Goal: Task Accomplishment & Management: Manage account settings

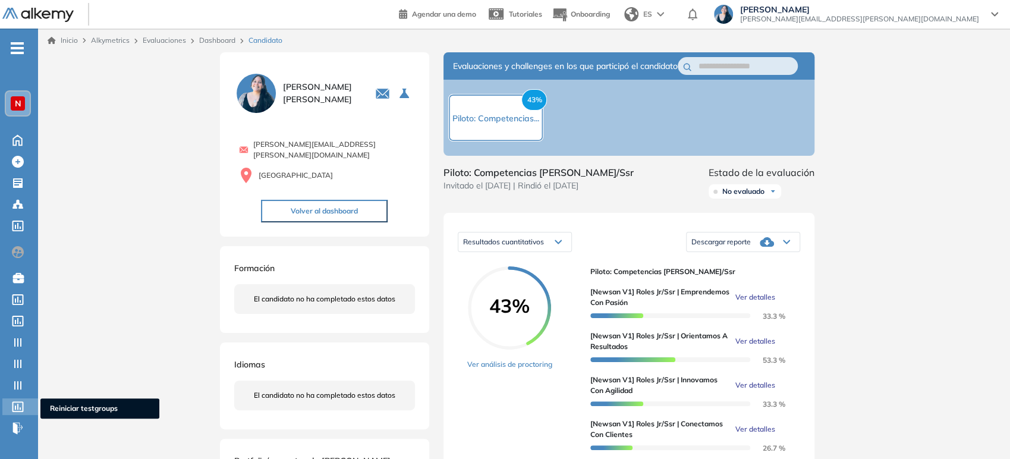
click at [18, 409] on icon at bounding box center [18, 406] width 12 height 11
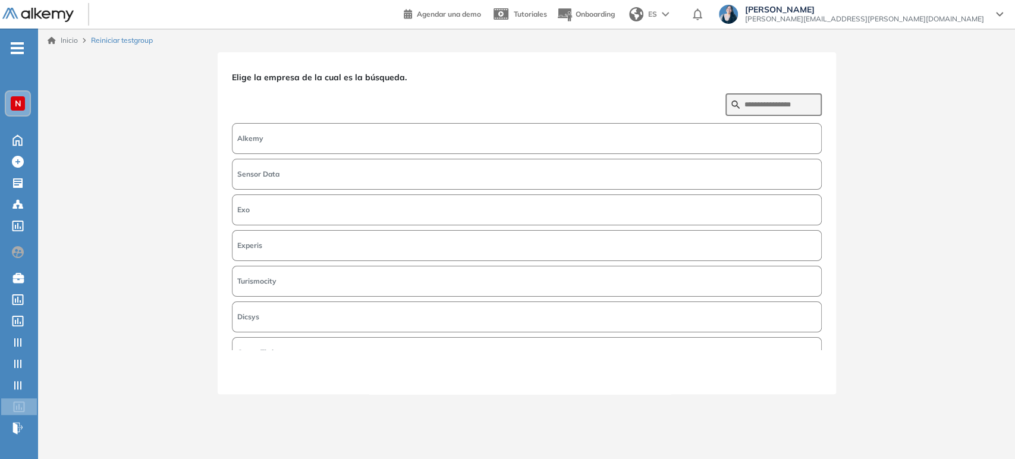
click at [252, 137] on span "Alkemy" at bounding box center [250, 138] width 26 height 11
click at [781, 369] on button "Siguiente" at bounding box center [796, 371] width 51 height 15
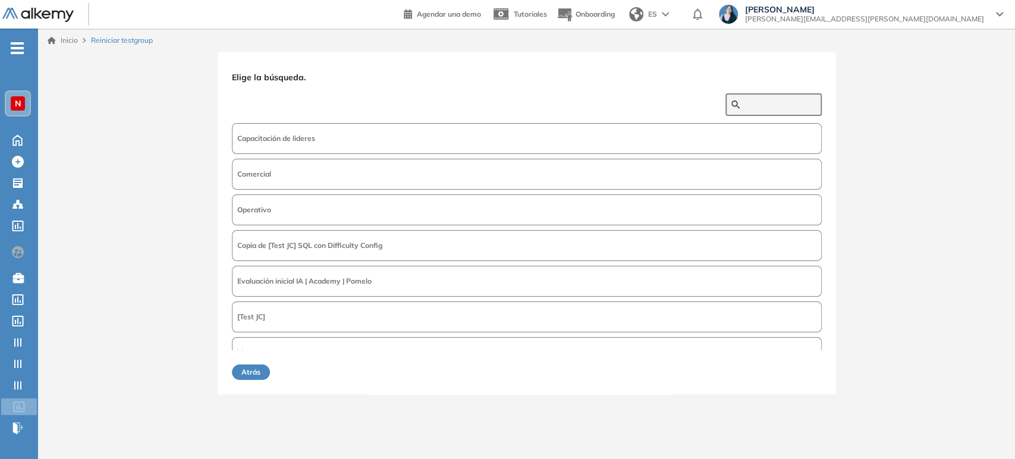
click at [788, 100] on input "text" at bounding box center [779, 104] width 71 height 11
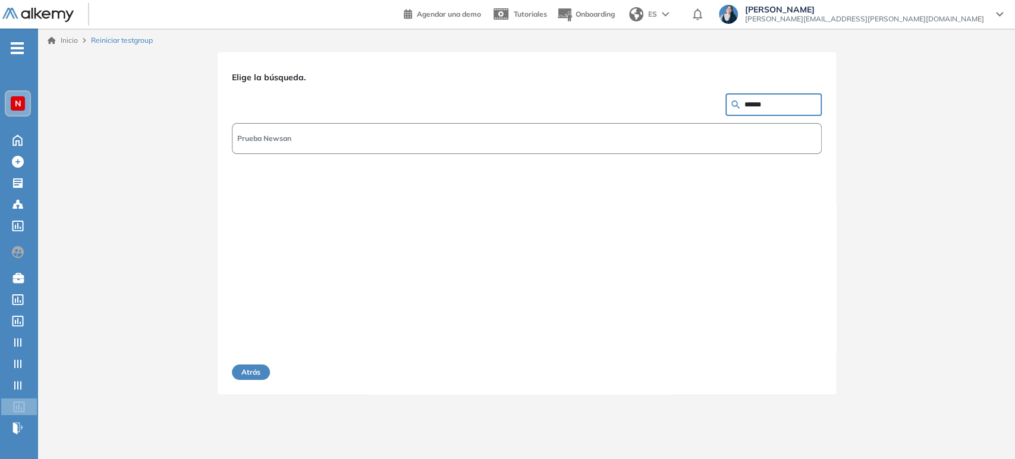
drag, startPoint x: 760, startPoint y: 101, endPoint x: 680, endPoint y: 102, distance: 80.3
click at [680, 102] on div "Elige la búsqueda. ****** Prueba Newsan" at bounding box center [527, 209] width 590 height 284
click at [761, 102] on input "******" at bounding box center [779, 104] width 71 height 11
type input "**********"
click at [249, 373] on button "Atrás" at bounding box center [251, 371] width 38 height 15
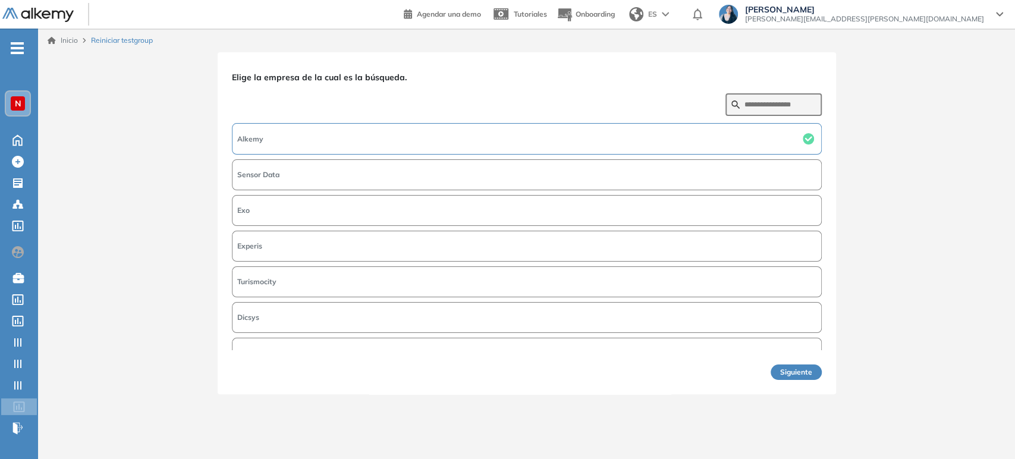
click at [796, 377] on button "Siguiente" at bounding box center [796, 371] width 51 height 15
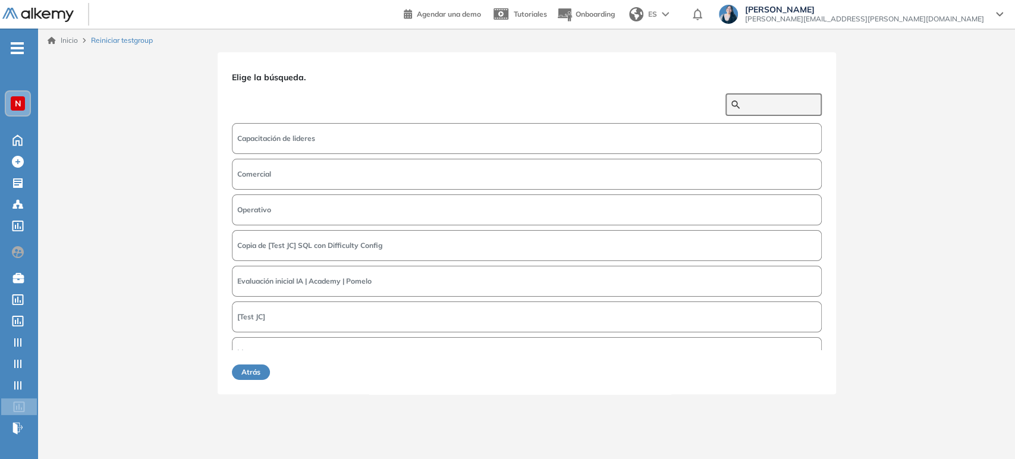
click at [766, 103] on input "text" at bounding box center [779, 104] width 71 height 11
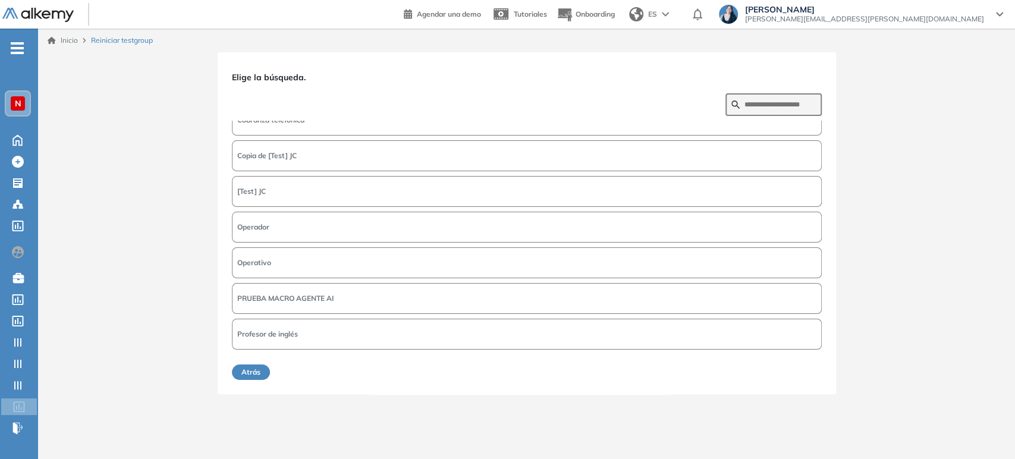
click at [260, 378] on button "Atrás" at bounding box center [251, 371] width 38 height 15
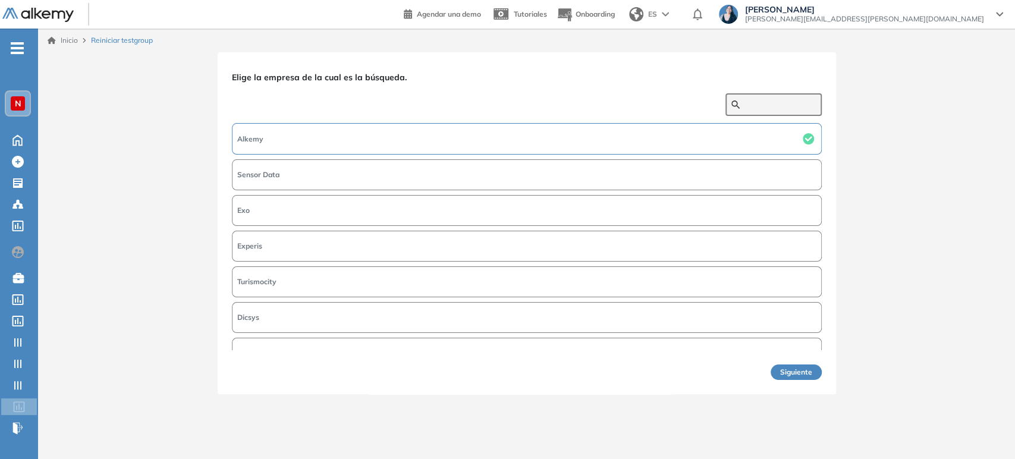
click at [801, 108] on input "text" at bounding box center [779, 104] width 71 height 11
click at [759, 134] on button "Alkemy" at bounding box center [527, 139] width 590 height 32
click at [785, 375] on button "Siguiente" at bounding box center [796, 371] width 51 height 15
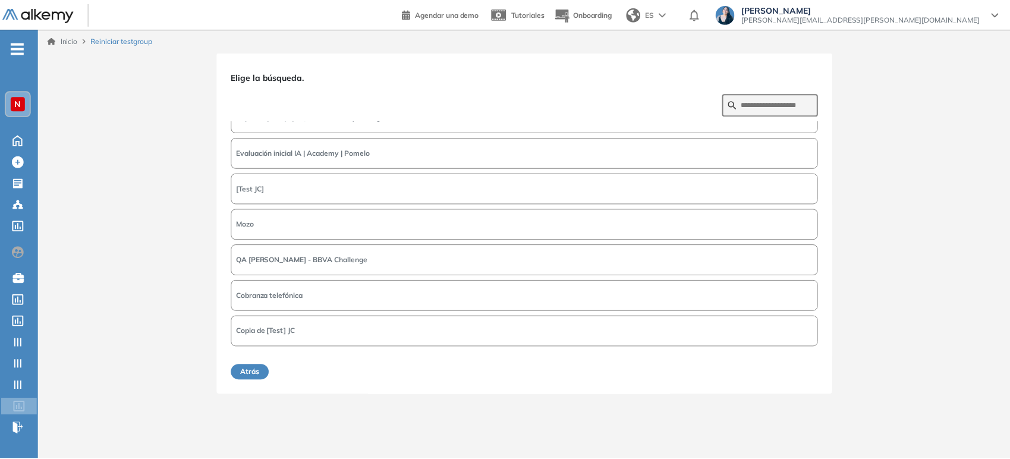
scroll to position [132, 0]
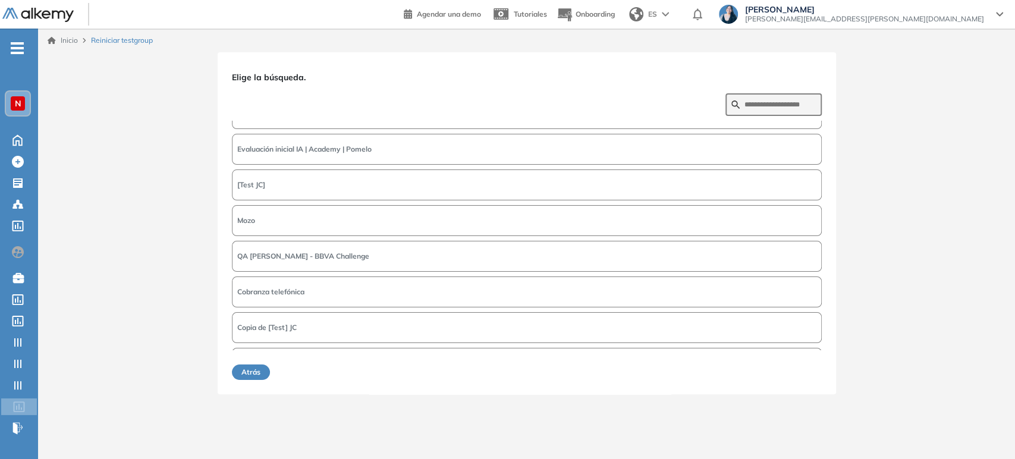
click at [261, 373] on button "Atrás" at bounding box center [251, 371] width 38 height 15
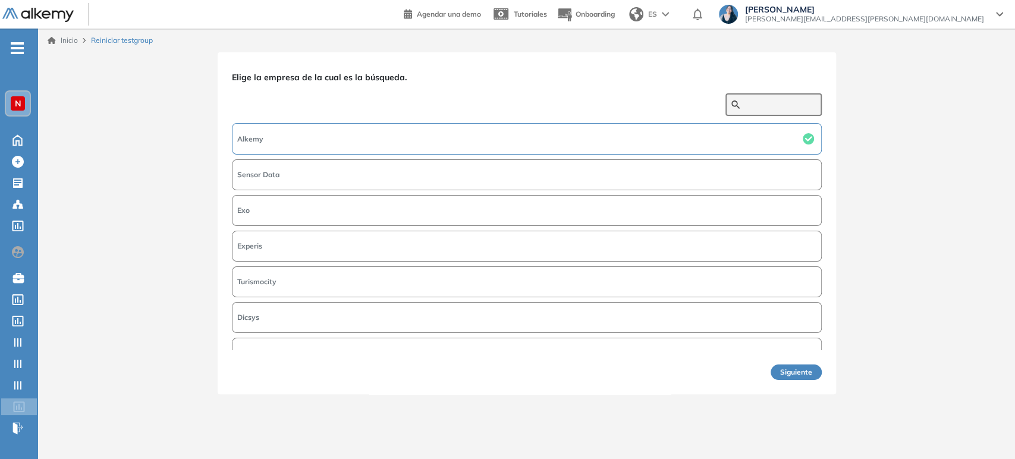
click at [788, 108] on input "text" at bounding box center [779, 104] width 71 height 11
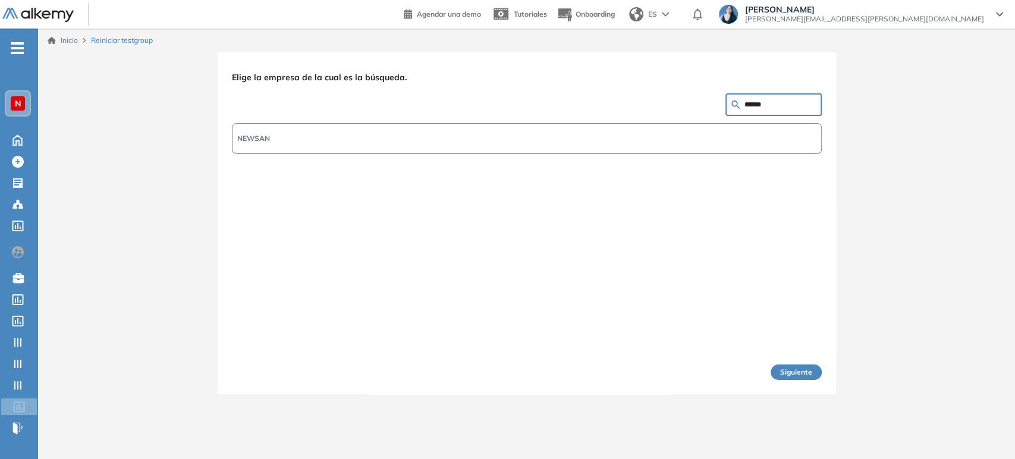
click at [781, 138] on button "NEWSAN" at bounding box center [527, 138] width 590 height 31
drag, startPoint x: 778, startPoint y: 98, endPoint x: 710, endPoint y: 105, distance: 67.6
click at [710, 105] on div "Elige la empresa de la cual es la búsqueda. ****** NEWSAN" at bounding box center [527, 209] width 590 height 284
click at [760, 108] on input "******" at bounding box center [779, 104] width 71 height 11
drag, startPoint x: 760, startPoint y: 106, endPoint x: 696, endPoint y: 99, distance: 64.6
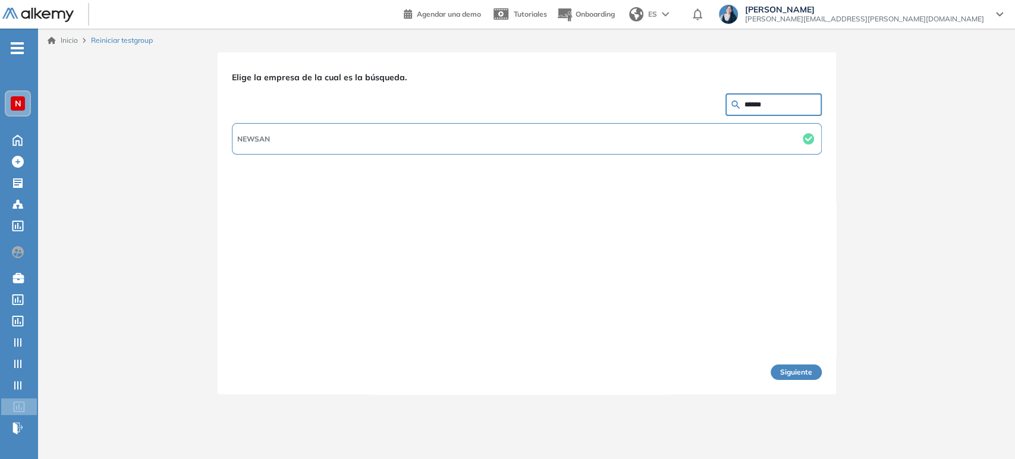
click at [696, 99] on div "Elige la empresa de la cual es la búsqueda. ****** NEWSAN" at bounding box center [527, 209] width 590 height 284
type input "******"
click at [799, 375] on button "Siguiente" at bounding box center [796, 371] width 51 height 15
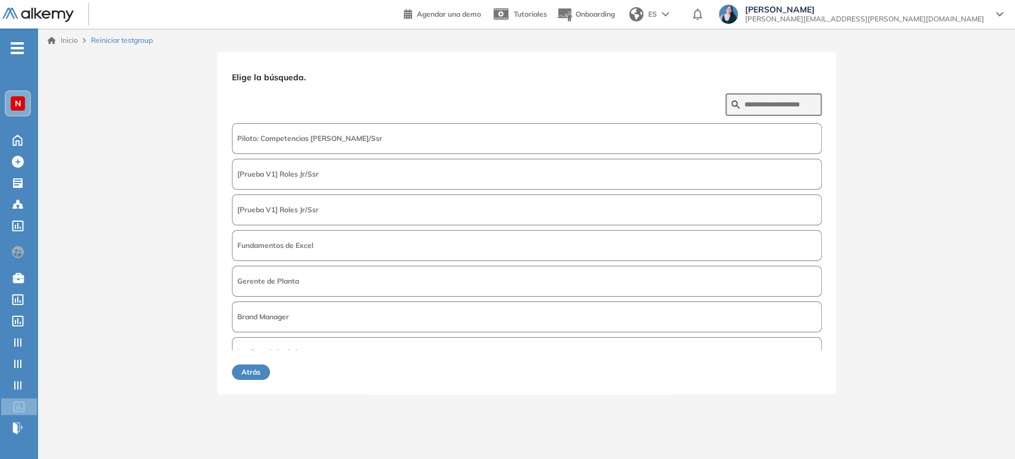
click at [367, 137] on button "Piloto: Competencias [PERSON_NAME]/Ssr" at bounding box center [527, 138] width 590 height 31
click at [799, 372] on button "Siguiente" at bounding box center [796, 371] width 51 height 15
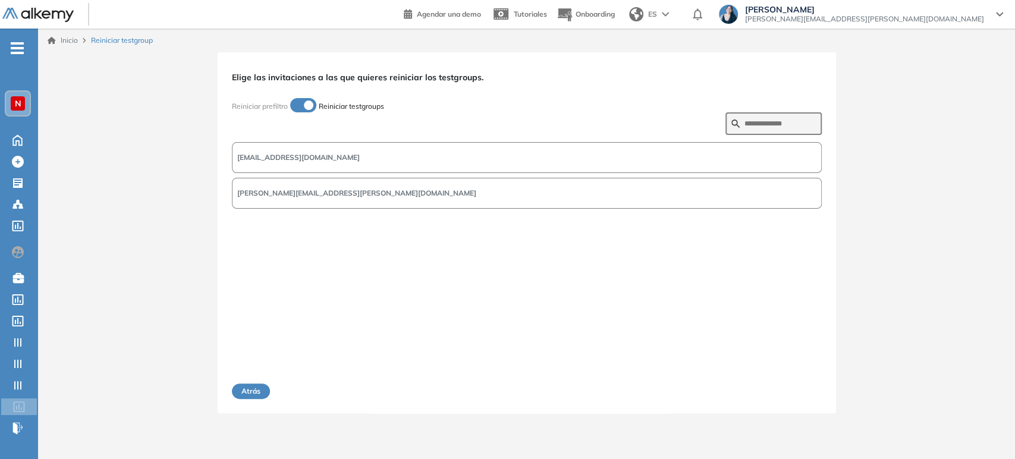
click at [299, 188] on span "[PERSON_NAME][EMAIL_ADDRESS][PERSON_NAME][DOMAIN_NAME]" at bounding box center [356, 193] width 239 height 11
click at [810, 394] on button "Siguiente" at bounding box center [796, 390] width 51 height 15
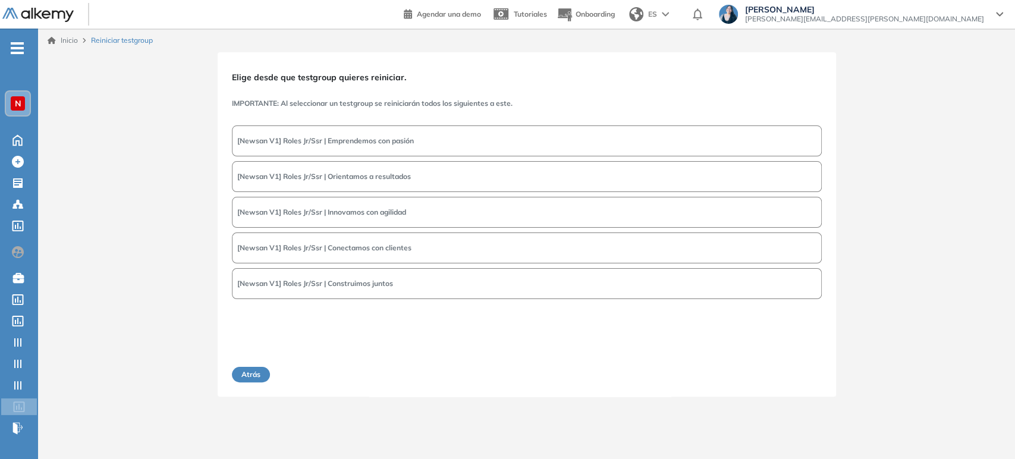
click at [341, 141] on span "[Newsan V1] Roles Jr/Ssr | Emprendemos con pasión" at bounding box center [325, 141] width 177 height 11
click at [792, 379] on button "Siguiente" at bounding box center [796, 374] width 51 height 15
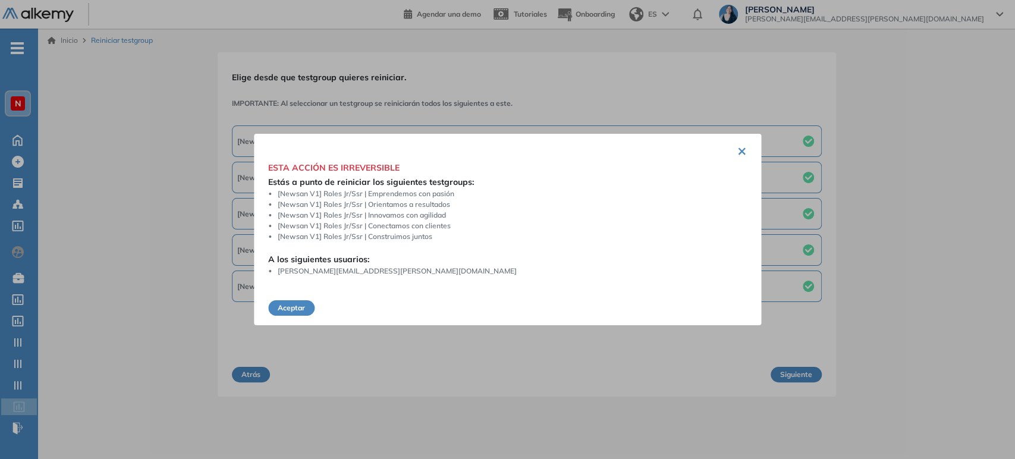
click at [291, 307] on button "Aceptar" at bounding box center [291, 307] width 46 height 15
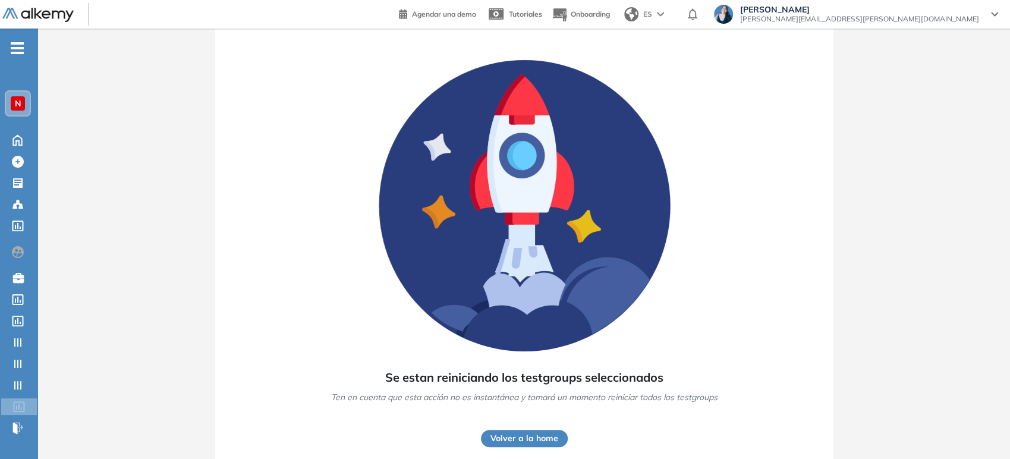
scroll to position [45, 0]
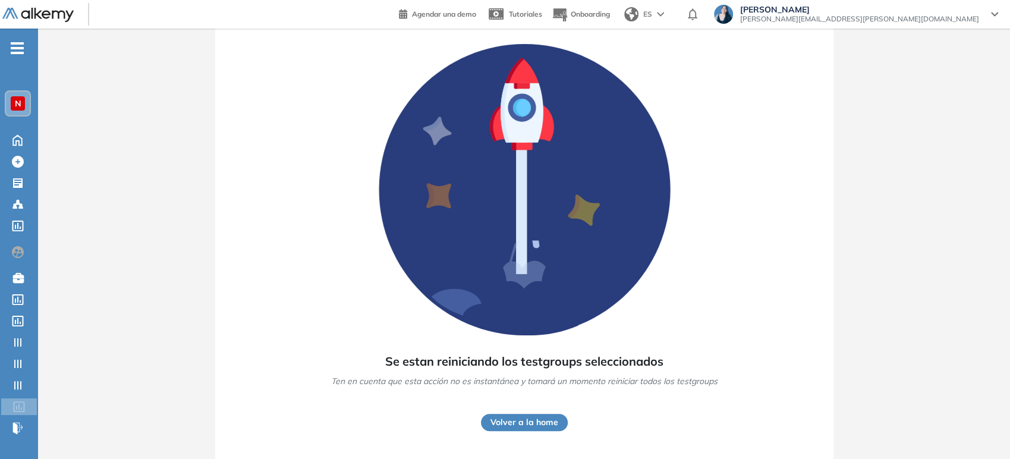
click at [530, 422] on button "Volver a la home" at bounding box center [524, 422] width 87 height 17
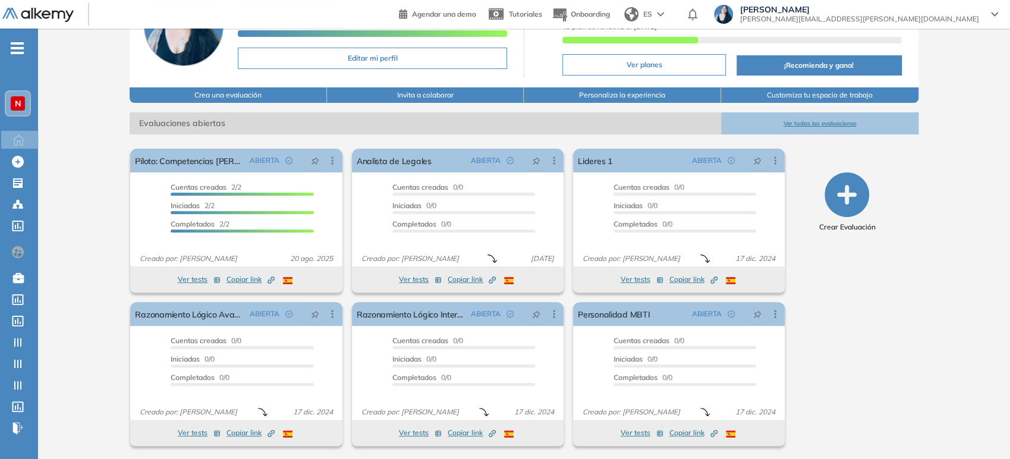
scroll to position [95, 0]
click at [822, 125] on button "Ver todas las evaluaciones" at bounding box center [819, 123] width 197 height 22
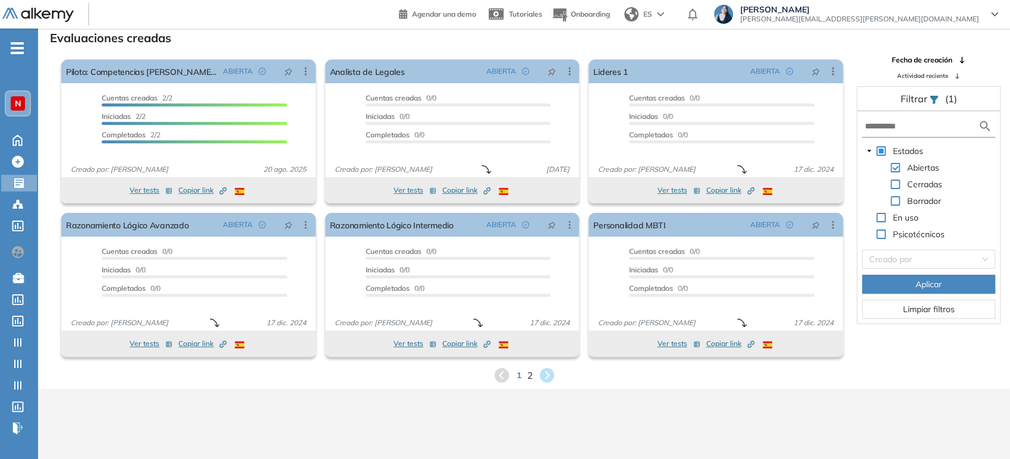
click at [528, 373] on span "2" at bounding box center [529, 375] width 5 height 14
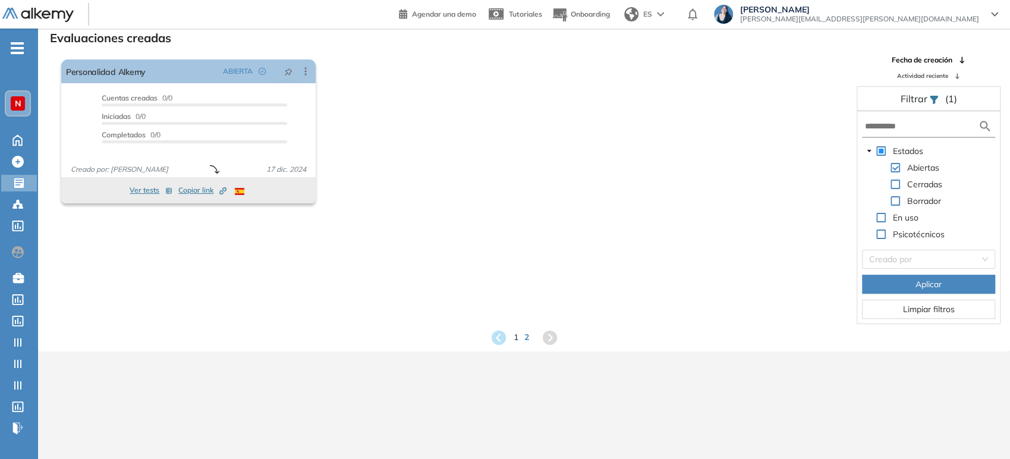
click at [515, 348] on div "Evaluaciones creadas El proctoring será activado ¡Importante!: Los usuarios que…" at bounding box center [524, 188] width 972 height 328
click at [517, 338] on span "1" at bounding box center [515, 338] width 5 height 14
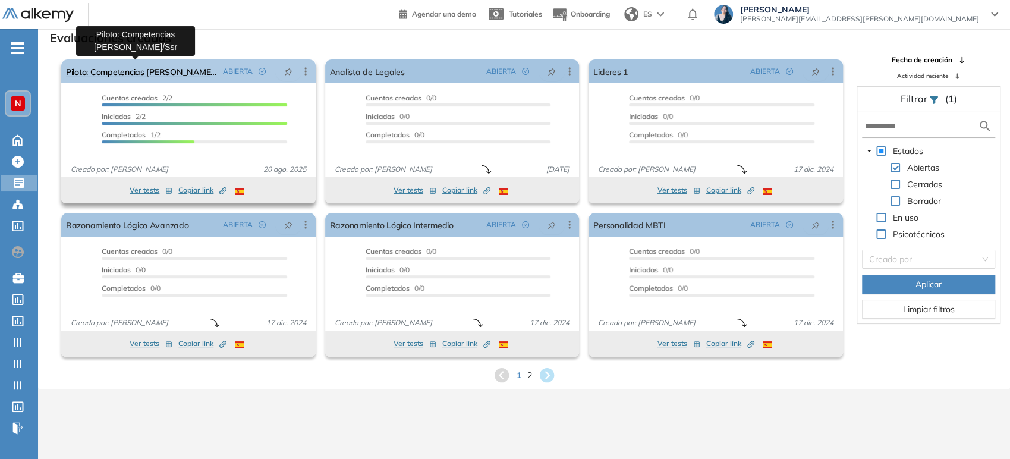
click at [148, 68] on link "Piloto: Competencias [PERSON_NAME]/Ssr" at bounding box center [142, 71] width 152 height 24
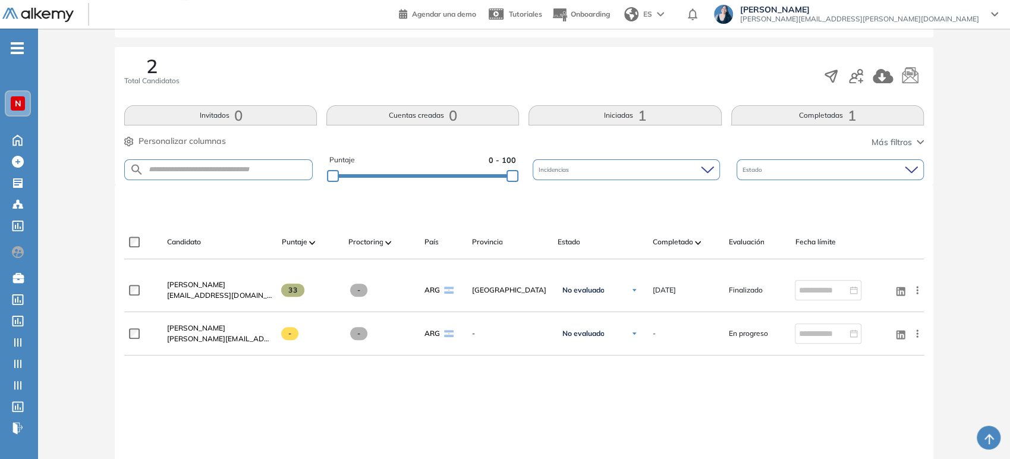
scroll to position [198, 0]
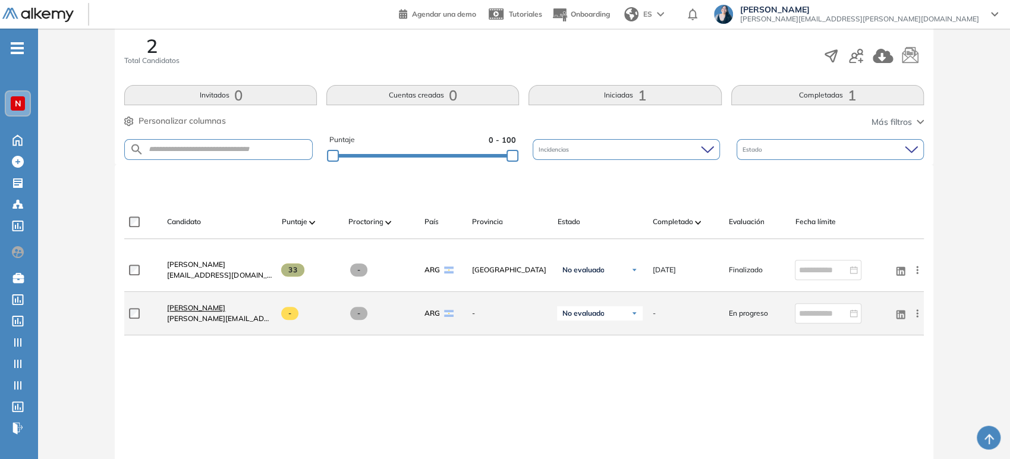
click at [243, 304] on link "[PERSON_NAME]" at bounding box center [219, 308] width 105 height 11
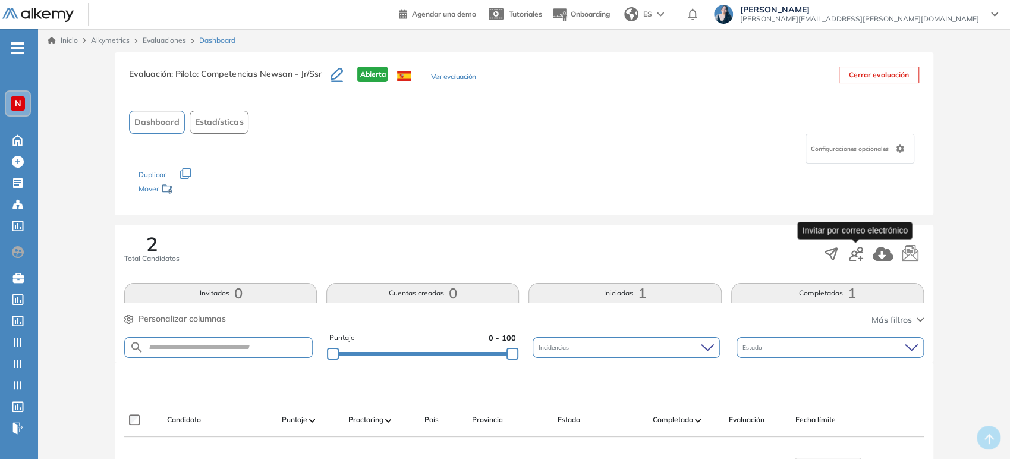
click at [854, 251] on icon "button" at bounding box center [856, 254] width 14 height 14
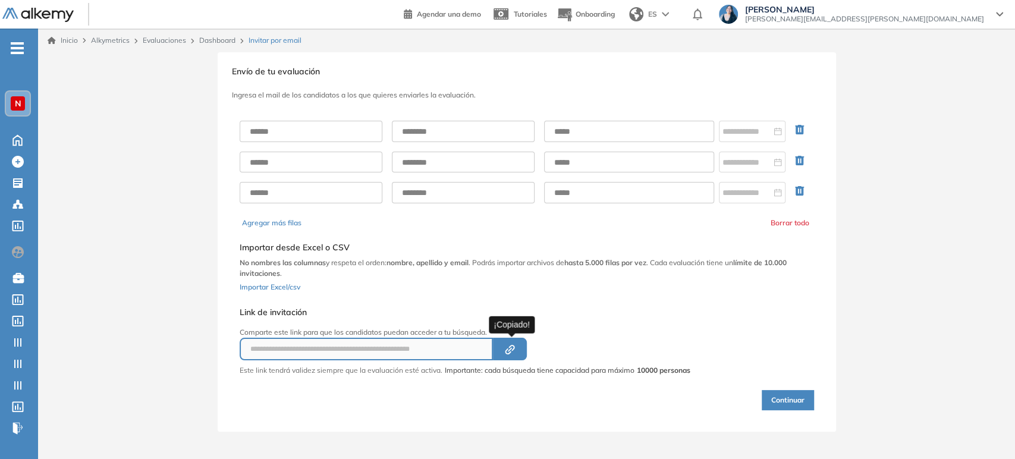
click at [505, 351] on icon "Created by potrace 1.16, written by [PERSON_NAME] [DATE]-[DATE]" at bounding box center [510, 350] width 14 height 10
click at [24, 183] on div at bounding box center [19, 182] width 14 height 14
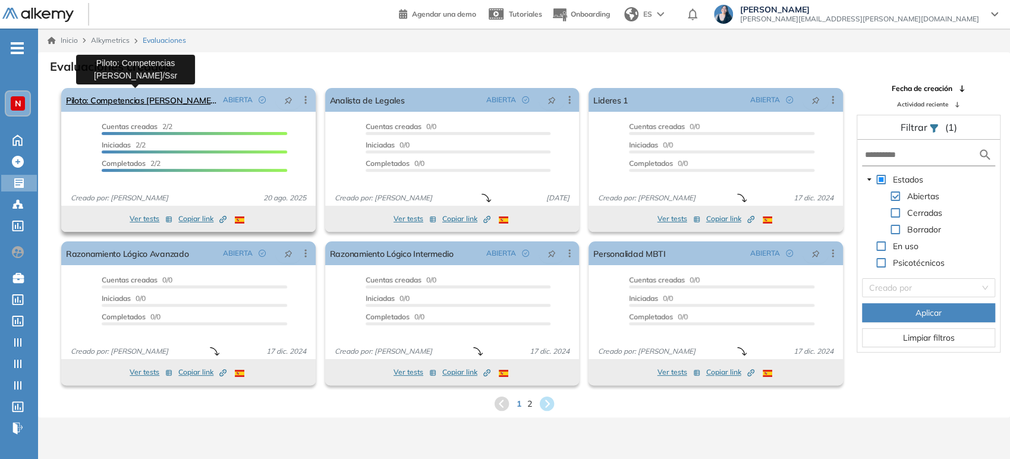
click at [149, 96] on link "Piloto: Competencias [PERSON_NAME]/Ssr" at bounding box center [142, 100] width 152 height 24
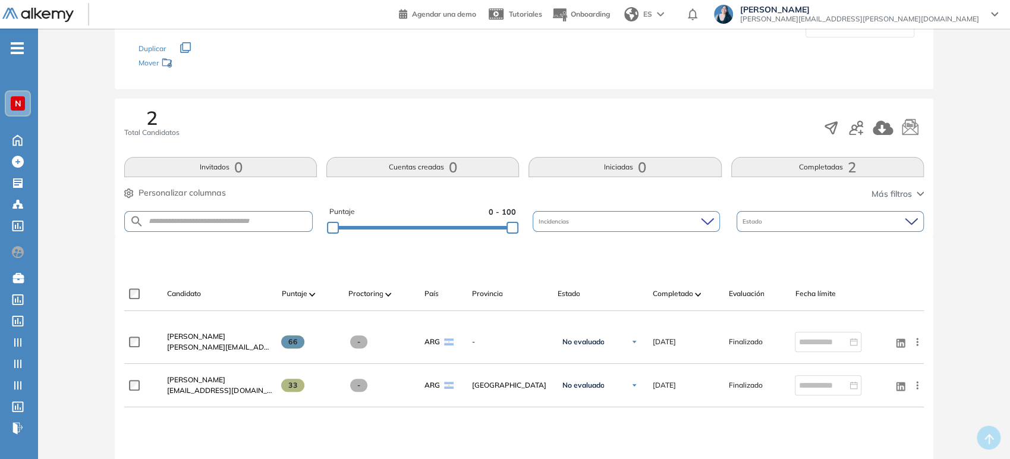
scroll to position [132, 0]
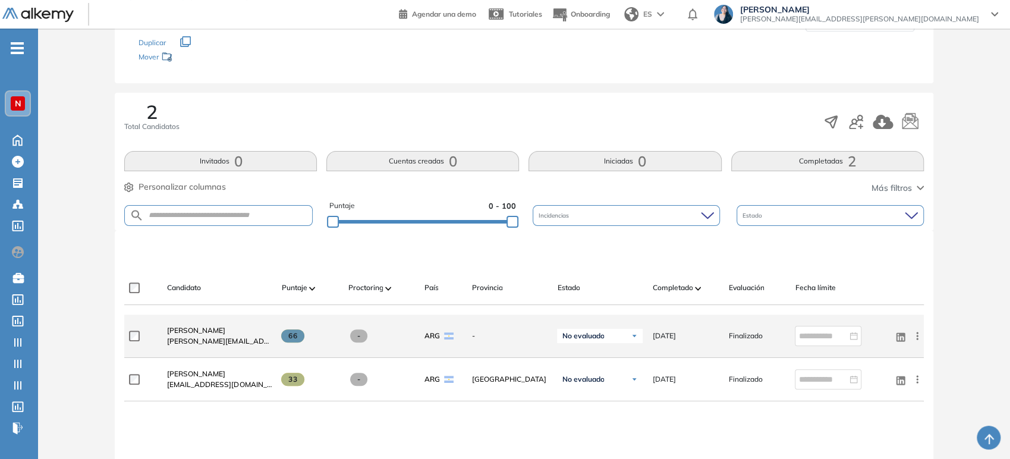
click at [236, 341] on span "[PERSON_NAME][EMAIL_ADDRESS][PERSON_NAME][DOMAIN_NAME]" at bounding box center [219, 341] width 105 height 11
click at [205, 330] on span "[PERSON_NAME]" at bounding box center [196, 330] width 58 height 9
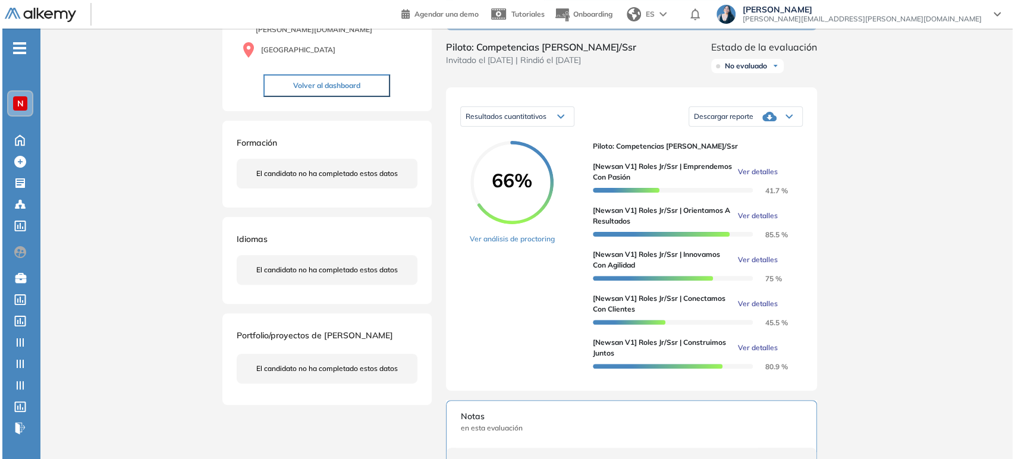
scroll to position [132, 0]
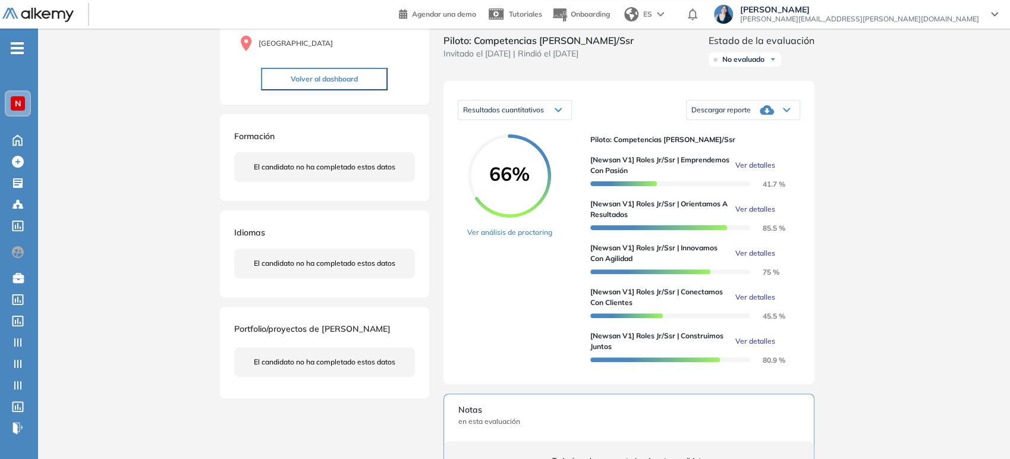
click at [768, 171] on span "Ver detalles" at bounding box center [755, 165] width 40 height 11
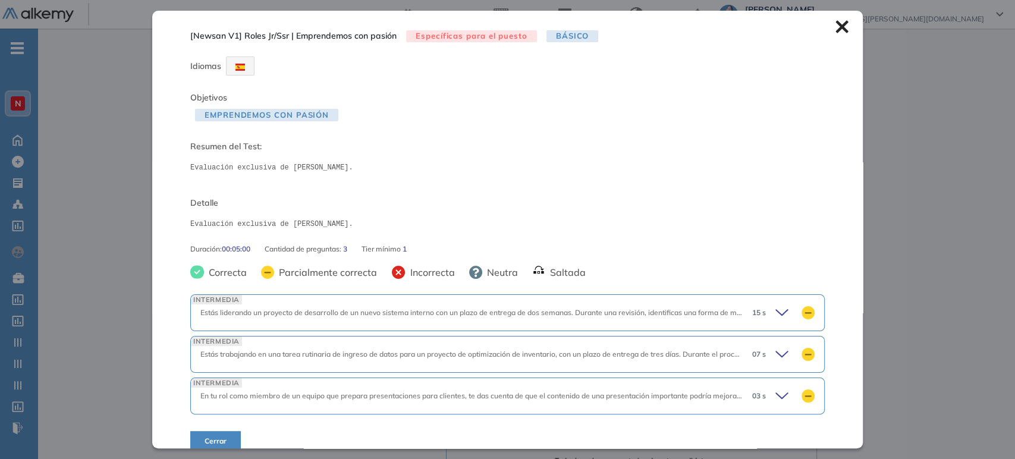
scroll to position [14, 0]
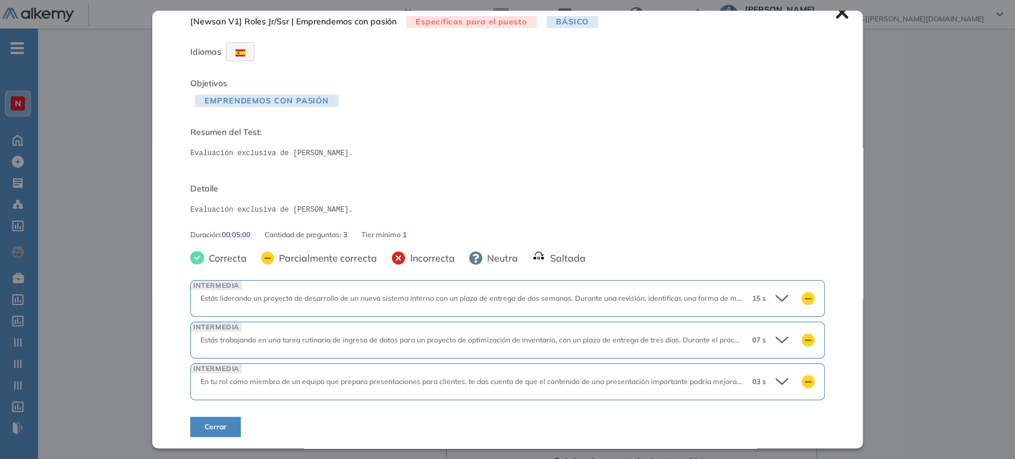
click at [776, 296] on icon at bounding box center [782, 297] width 12 height 5
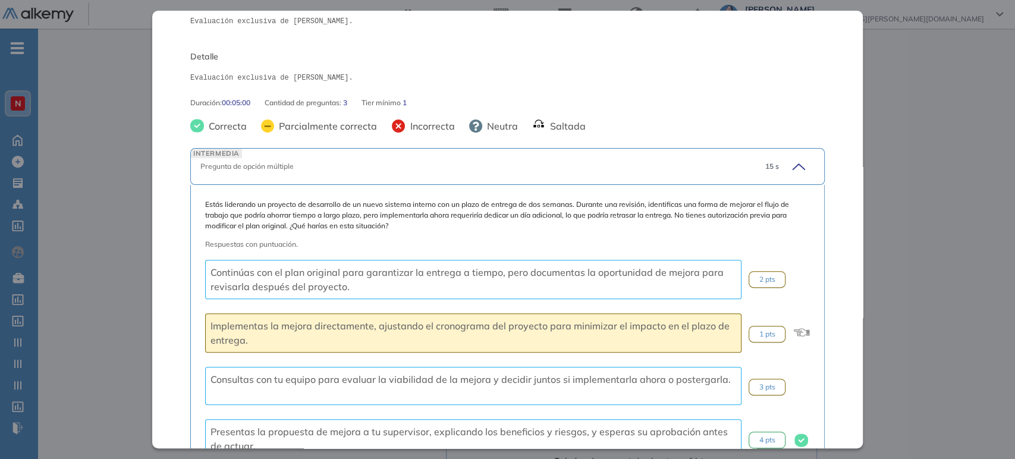
scroll to position [212, 0]
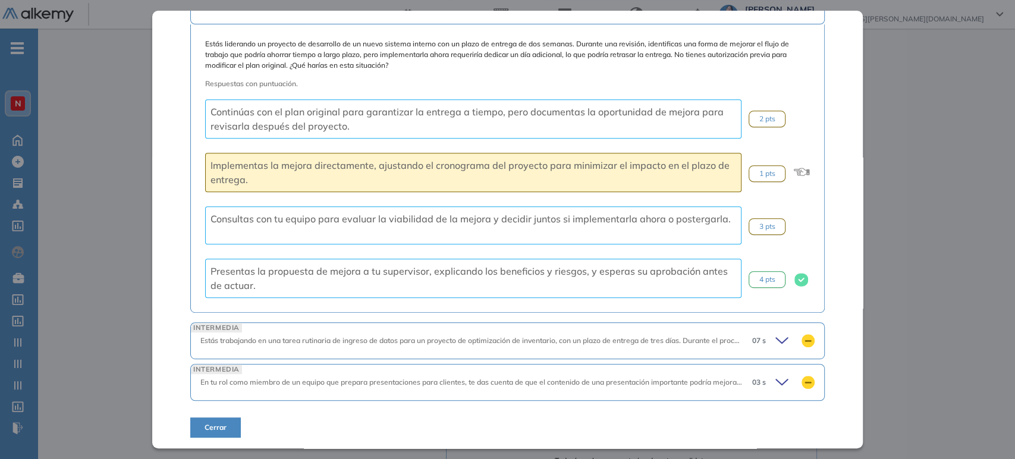
click at [779, 334] on icon at bounding box center [783, 340] width 17 height 17
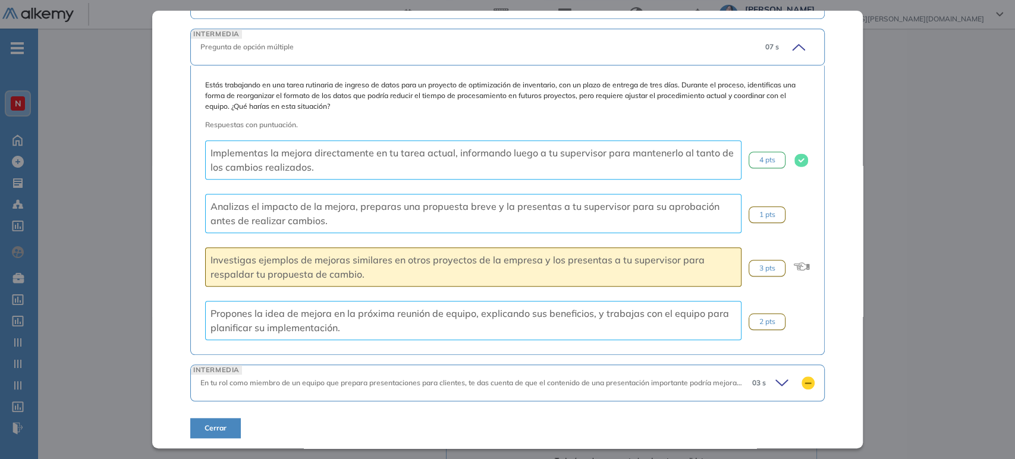
click at [776, 375] on icon at bounding box center [783, 383] width 17 height 17
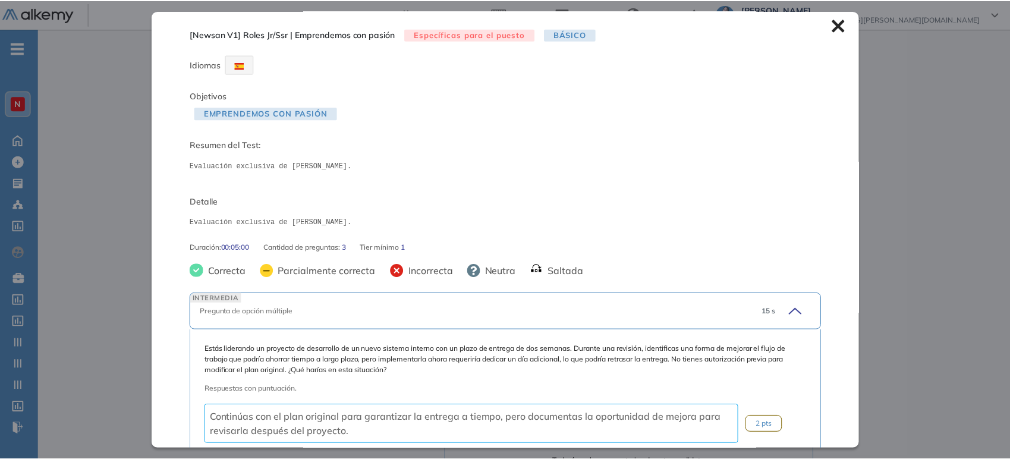
scroll to position [0, 0]
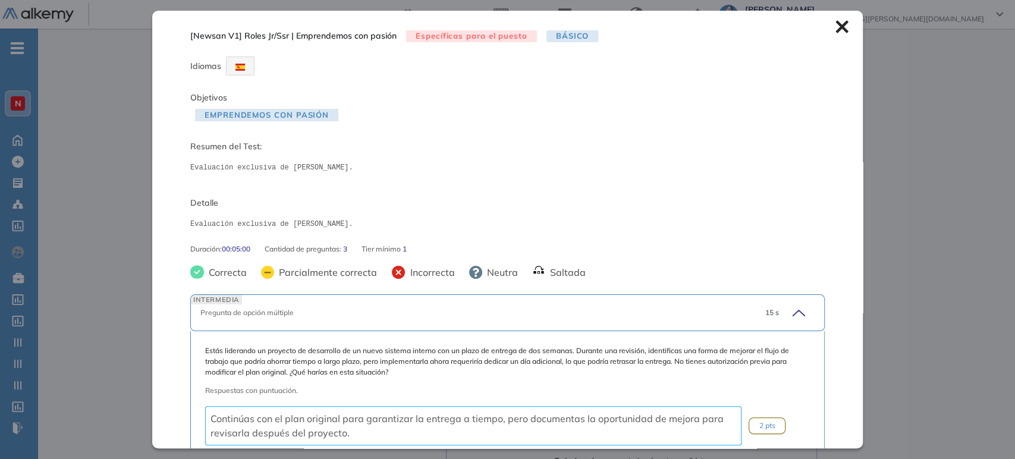
click at [835, 30] on icon at bounding box center [841, 26] width 13 height 13
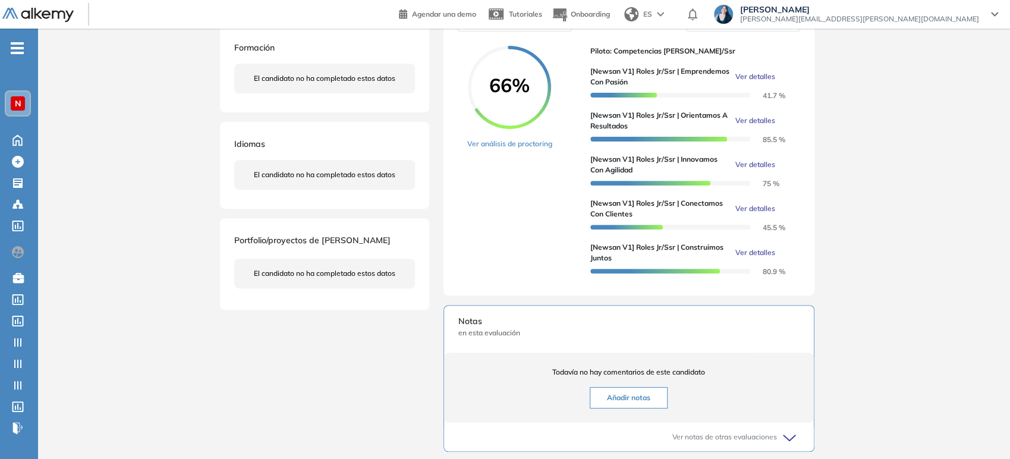
scroll to position [198, 0]
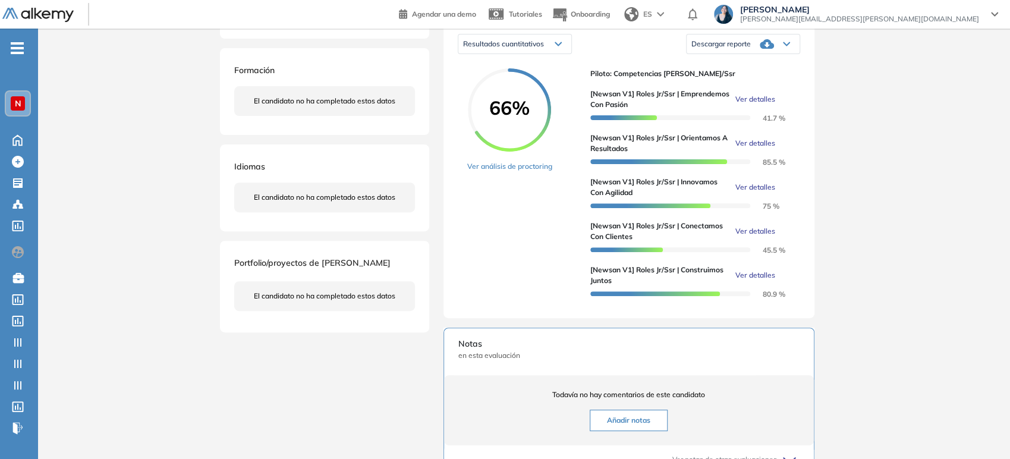
click at [754, 105] on span "Ver detalles" at bounding box center [755, 99] width 40 height 11
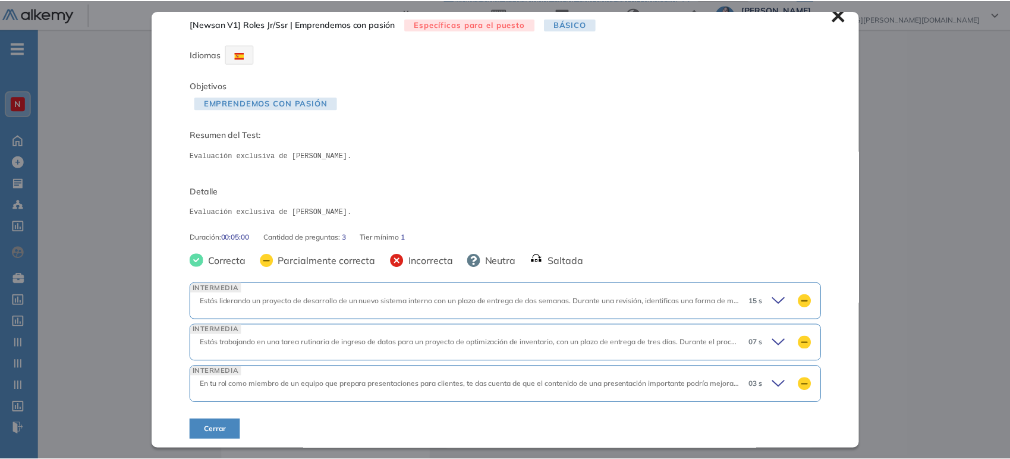
scroll to position [14, 0]
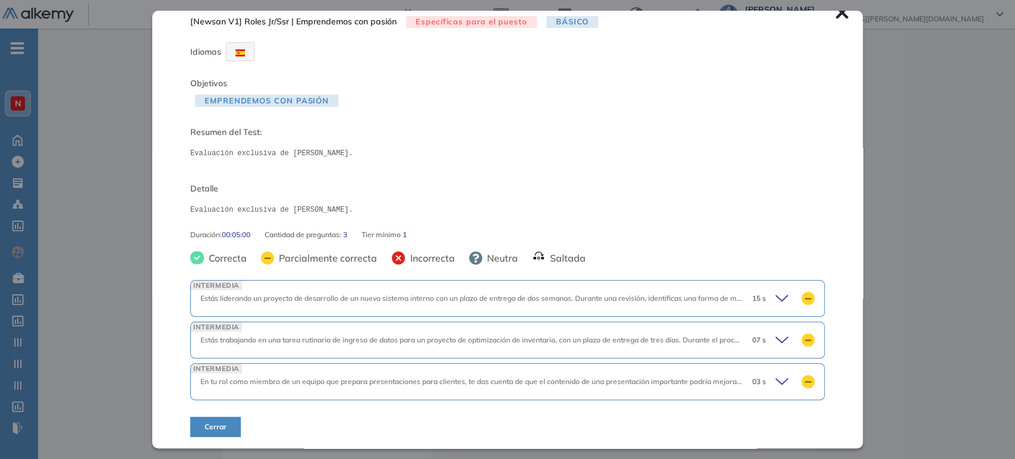
click at [886, 178] on div "Inicio Alkymetrics Evaluaciones Dashboard Candidato [Newsan V1] Roles Jr/Ssr | …" at bounding box center [526, 428] width 977 height 931
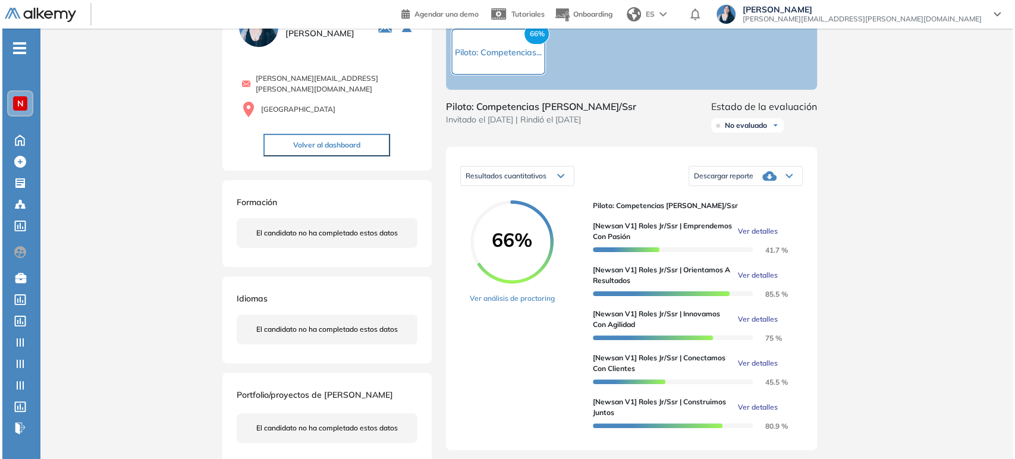
scroll to position [0, 0]
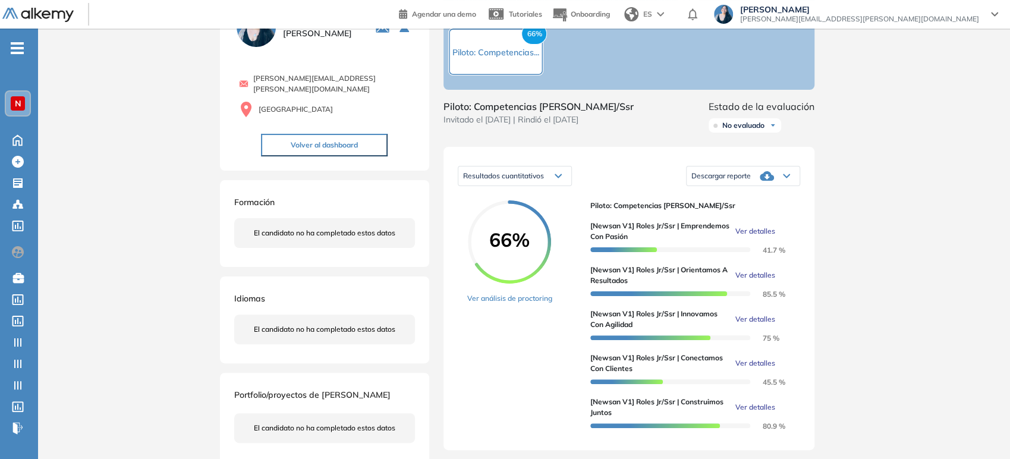
click at [751, 281] on span "Ver detalles" at bounding box center [755, 275] width 40 height 11
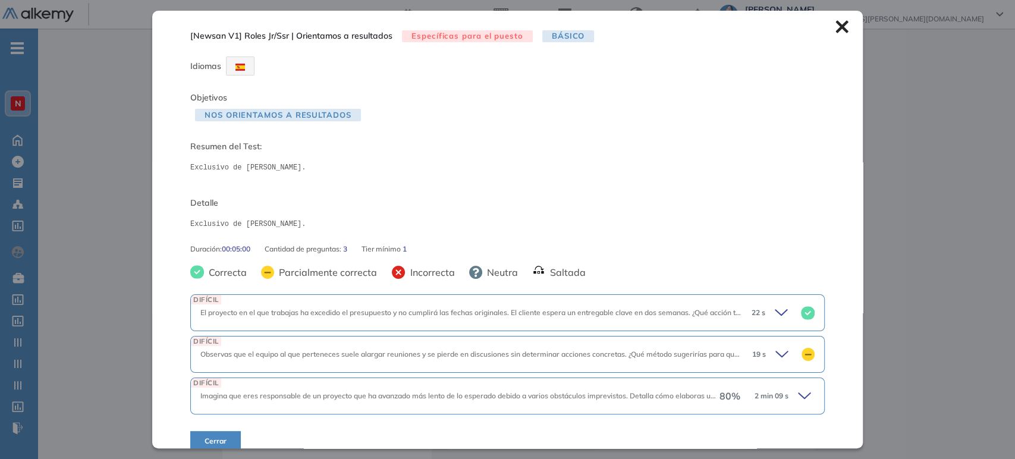
scroll to position [14, 0]
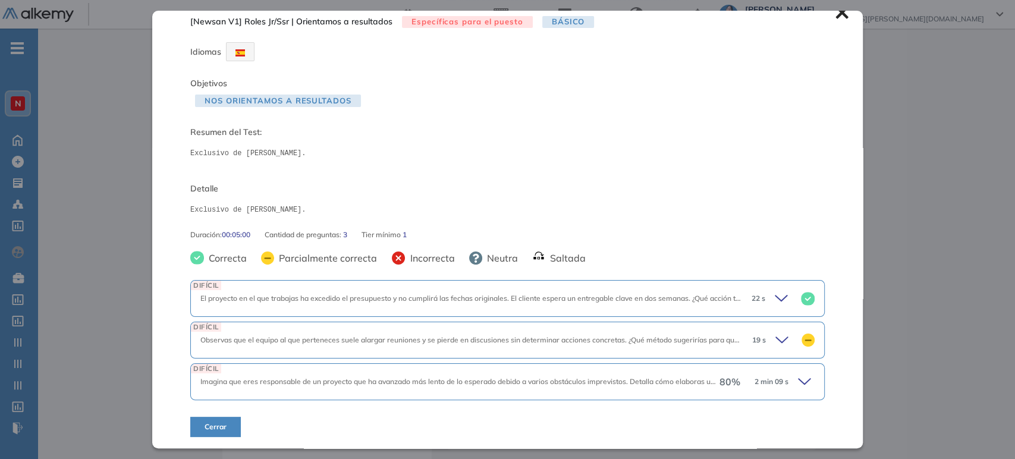
click at [762, 337] on div "19 s" at bounding box center [779, 340] width 72 height 17
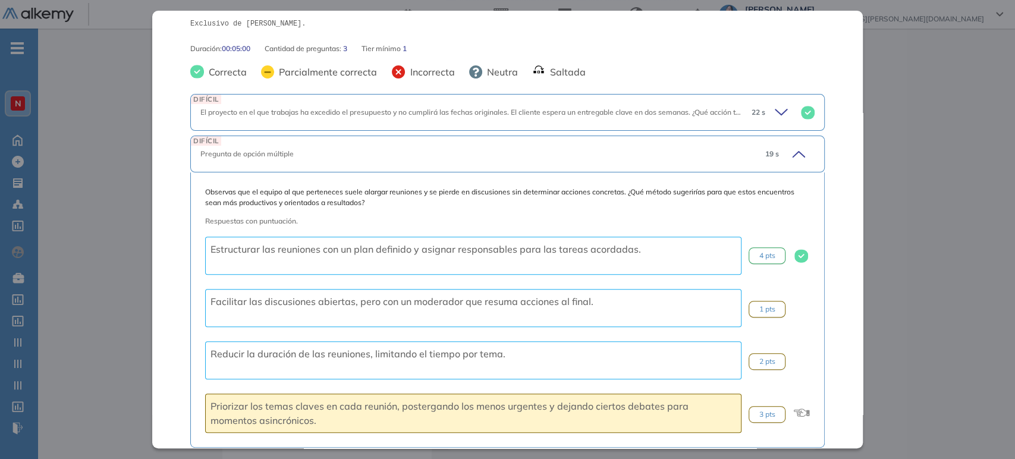
scroll to position [212, 0]
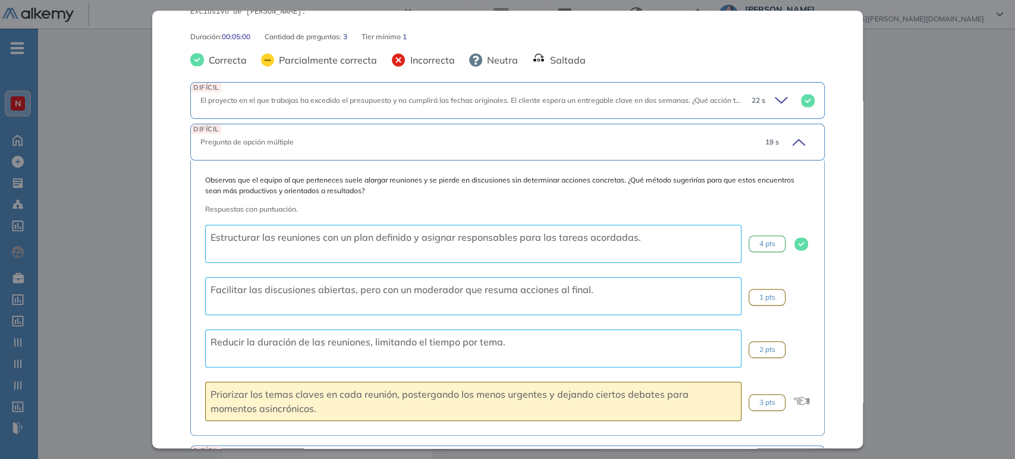
click at [788, 145] on icon at bounding box center [796, 142] width 17 height 17
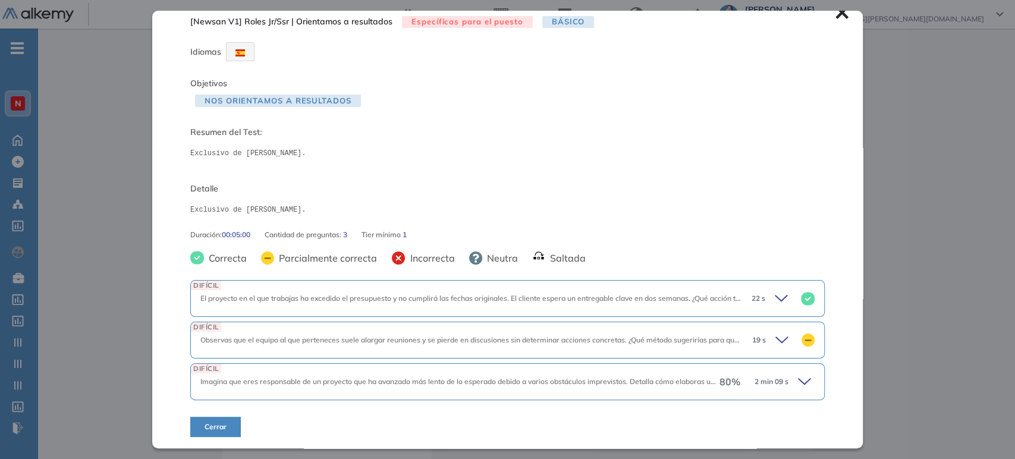
click at [787, 376] on div "80 % 2 min 09 s" at bounding box center [766, 381] width 95 height 17
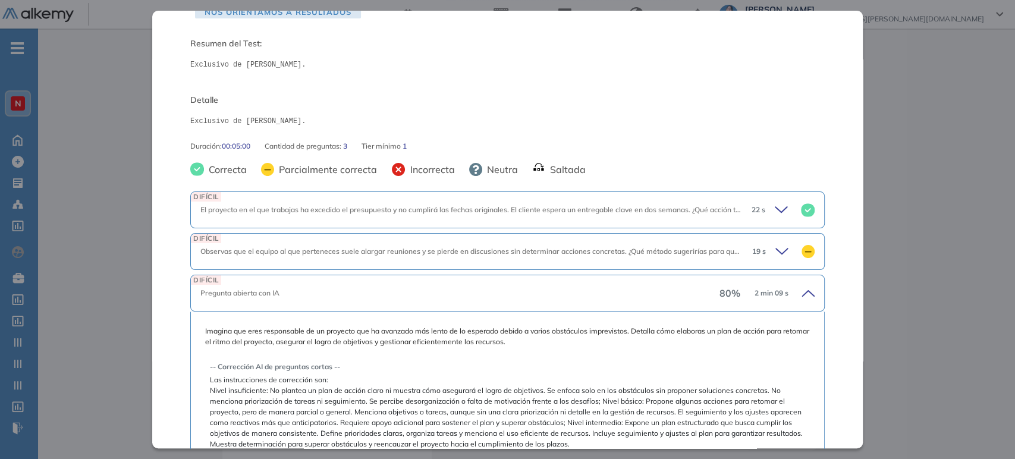
scroll to position [101, 0]
click at [801, 296] on icon at bounding box center [806, 295] width 17 height 17
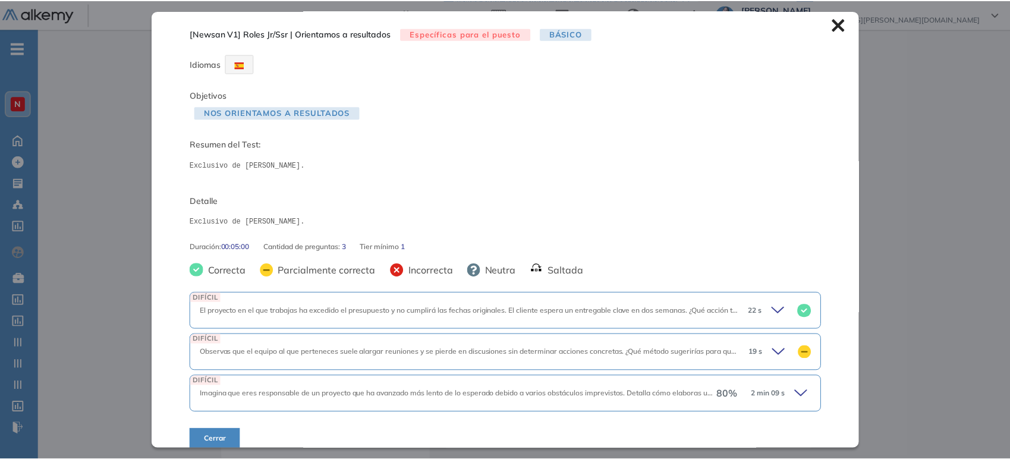
scroll to position [0, 0]
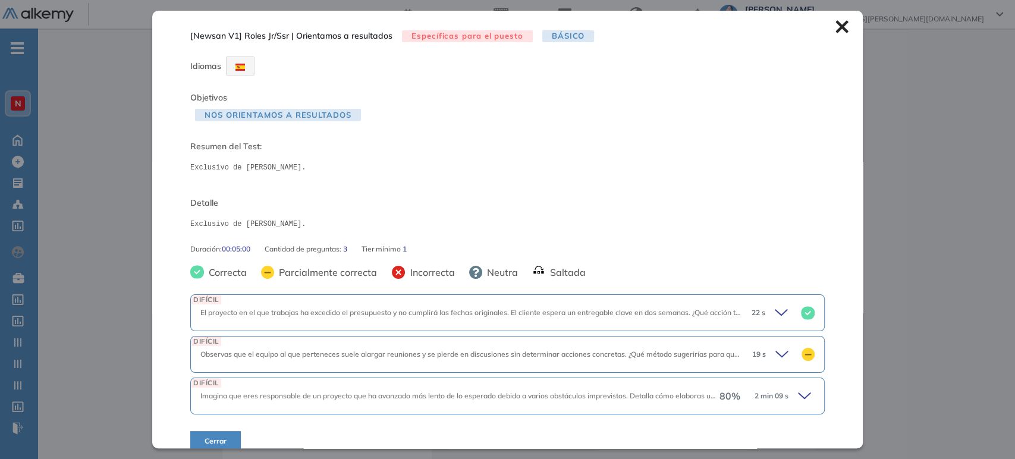
click at [863, 302] on div "Inicio Alkymetrics Evaluaciones Dashboard Candidato [Newsan V1] Roles Jr/Ssr | …" at bounding box center [526, 428] width 977 height 931
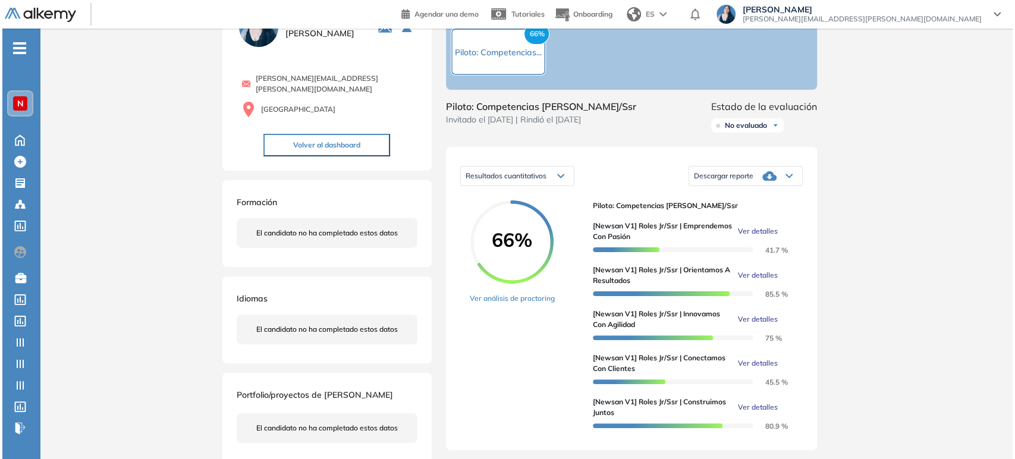
scroll to position [132, 0]
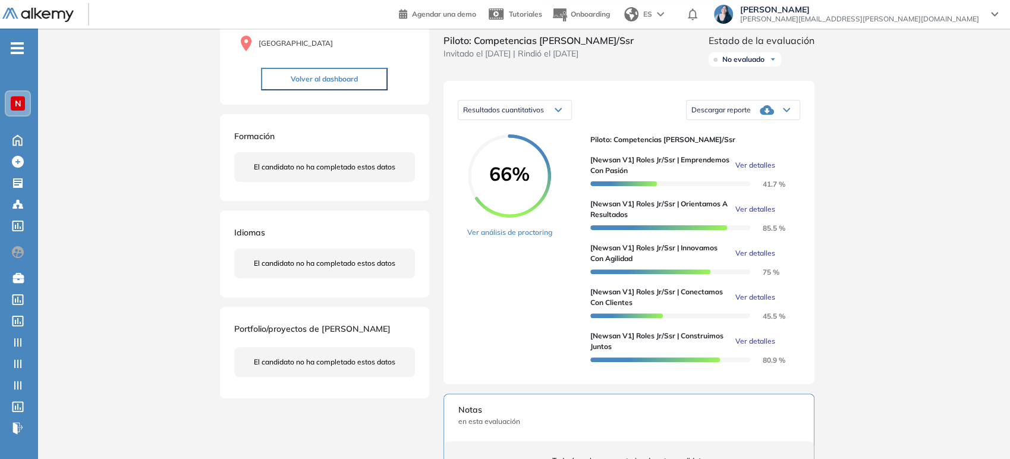
click at [754, 259] on span "Ver detalles" at bounding box center [755, 253] width 40 height 11
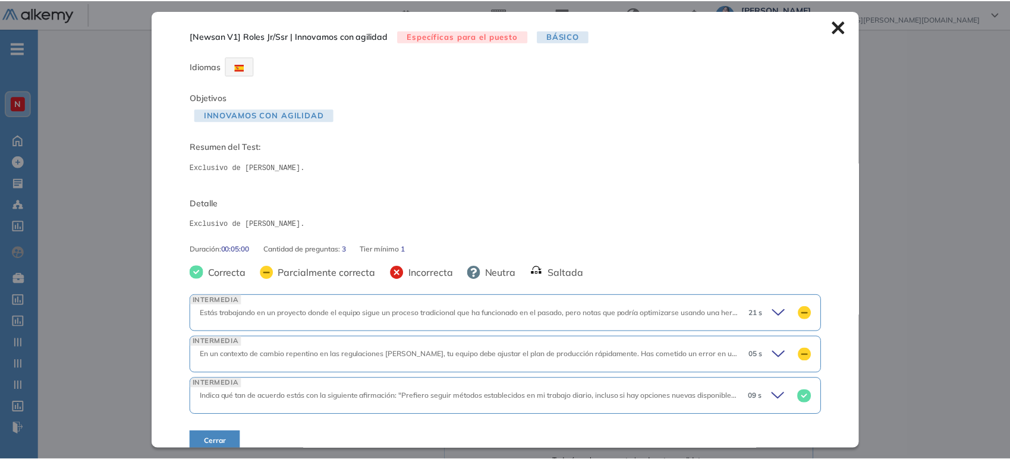
scroll to position [14, 0]
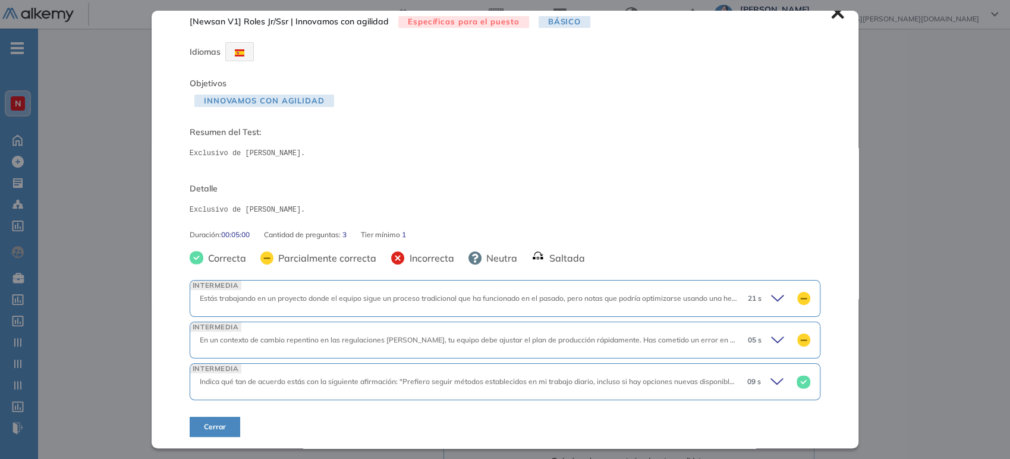
click at [867, 282] on div "Inicio Alkymetrics Evaluaciones Dashboard Candidato [Newsan V1] Roles Jr/Ssr | …" at bounding box center [524, 362] width 972 height 931
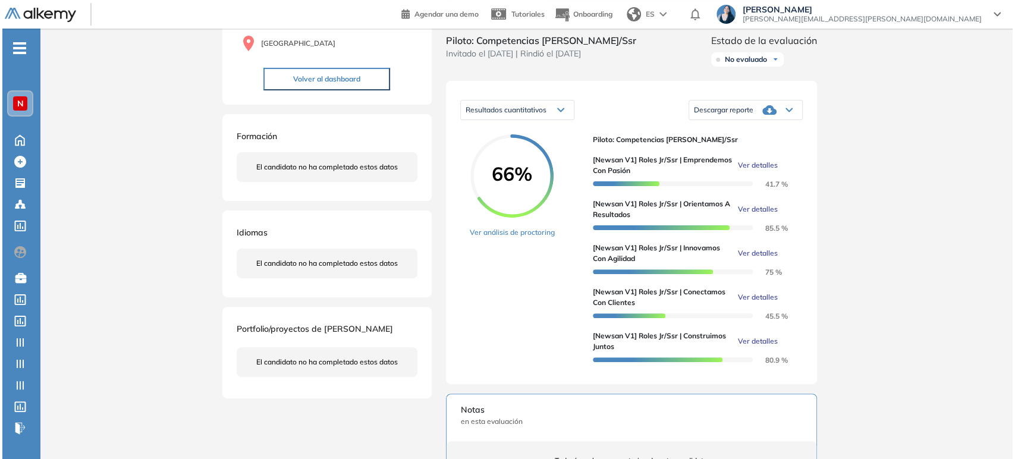
scroll to position [0, 0]
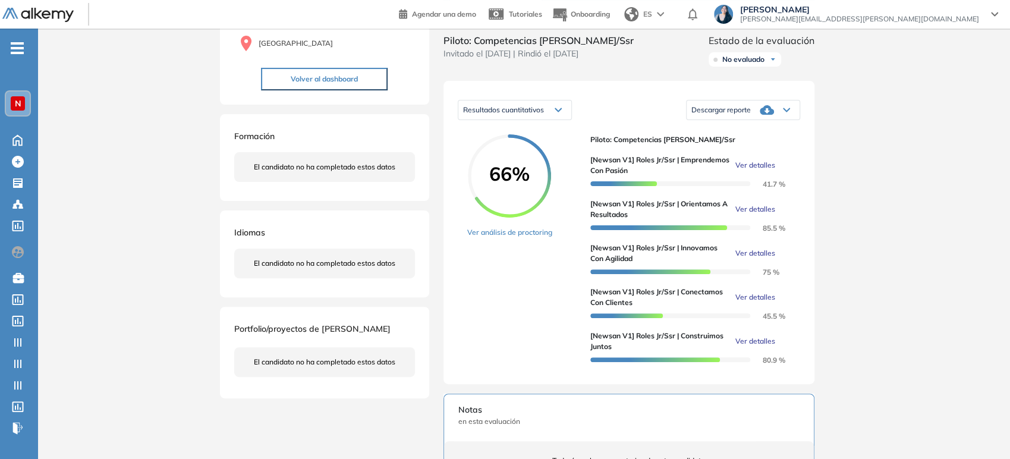
click at [761, 303] on span "Ver detalles" at bounding box center [755, 297] width 40 height 11
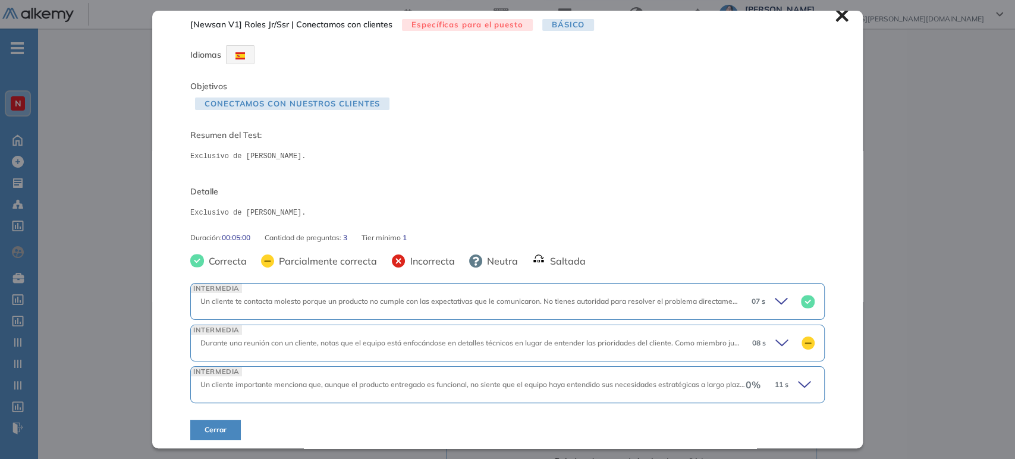
scroll to position [14, 0]
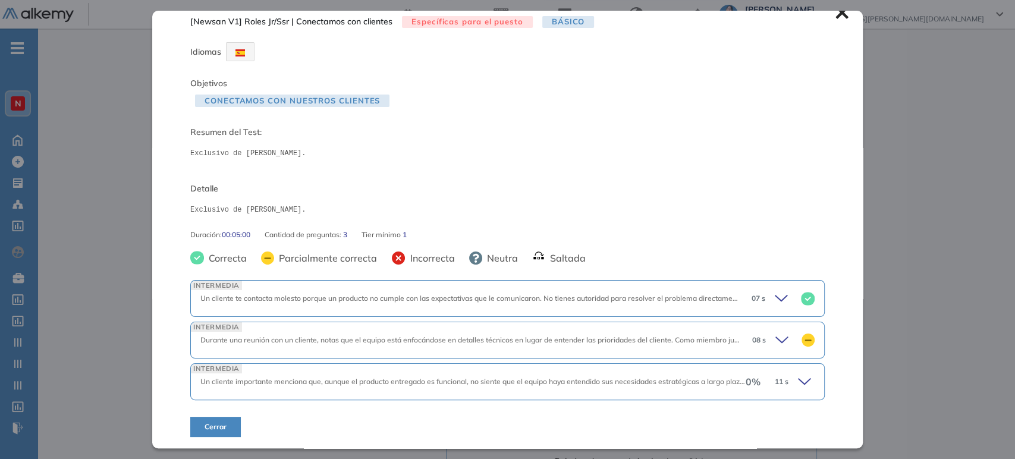
click at [798, 386] on icon at bounding box center [806, 381] width 17 height 17
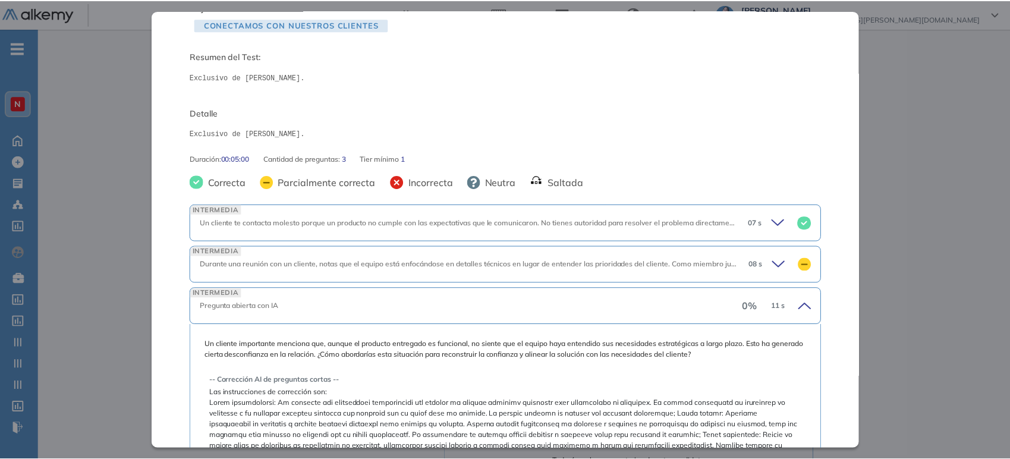
scroll to position [87, 0]
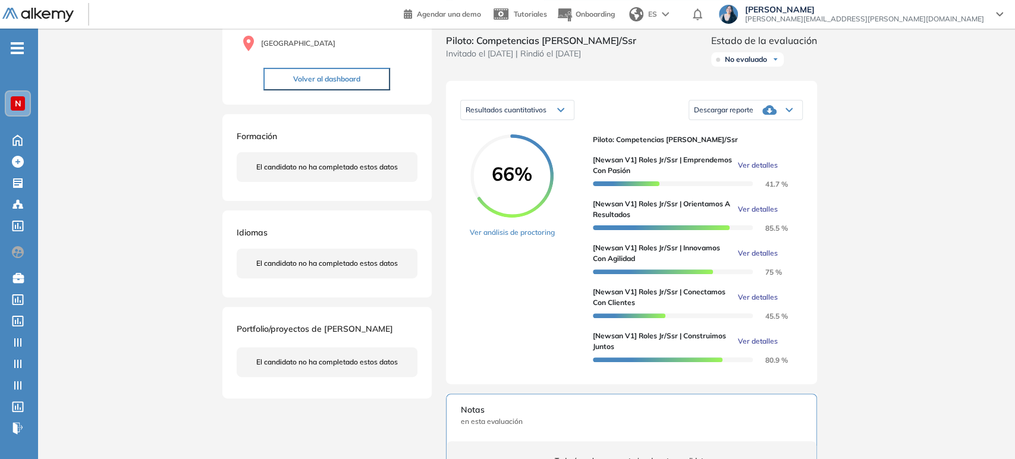
click at [878, 262] on div "Inicio Alkymetrics Evaluaciones Dashboard Candidato [Newsan V1] Roles Jr/Ssr | …" at bounding box center [526, 362] width 977 height 931
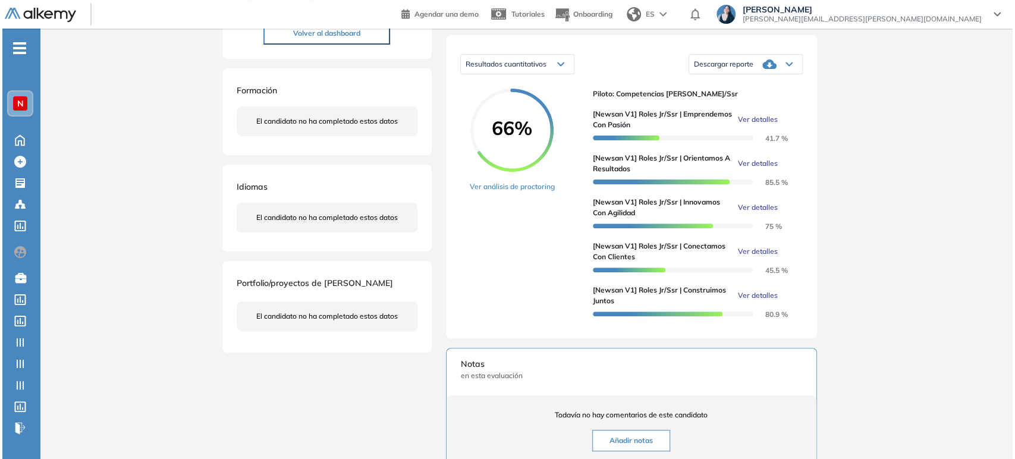
scroll to position [198, 0]
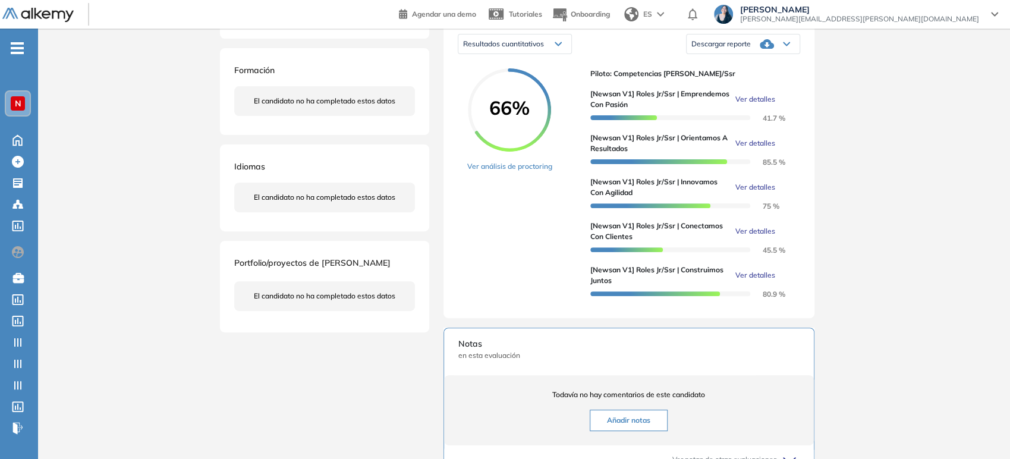
click at [771, 281] on span "Ver detalles" at bounding box center [755, 275] width 40 height 11
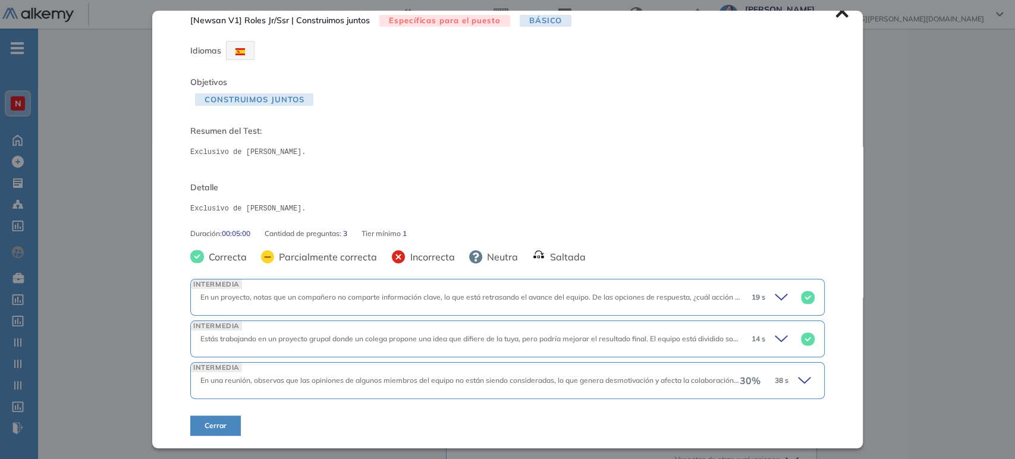
scroll to position [14, 0]
click at [782, 379] on div "30 % 38 s" at bounding box center [777, 381] width 75 height 17
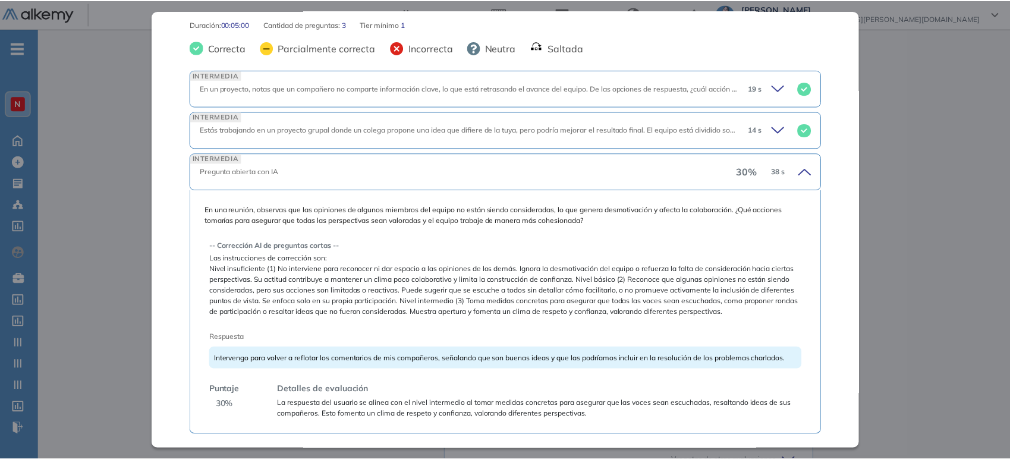
scroll to position [263, 0]
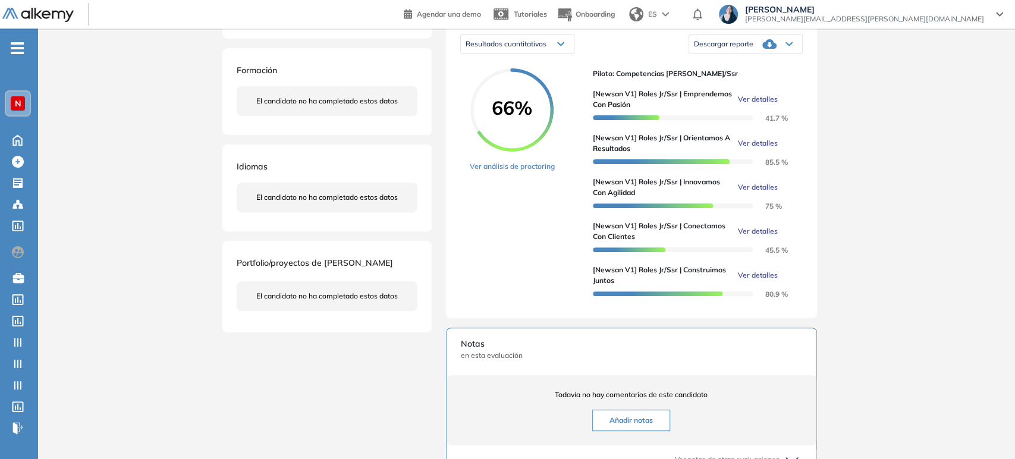
click at [868, 220] on div "Inicio Alkymetrics Evaluaciones Dashboard Candidato [Newsan V1] Roles Jr/Ssr | …" at bounding box center [526, 296] width 977 height 931
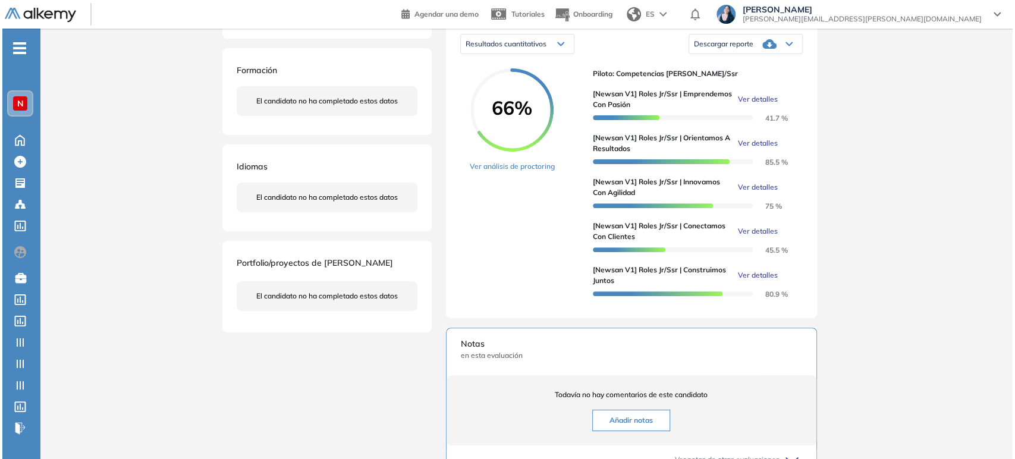
scroll to position [264, 0]
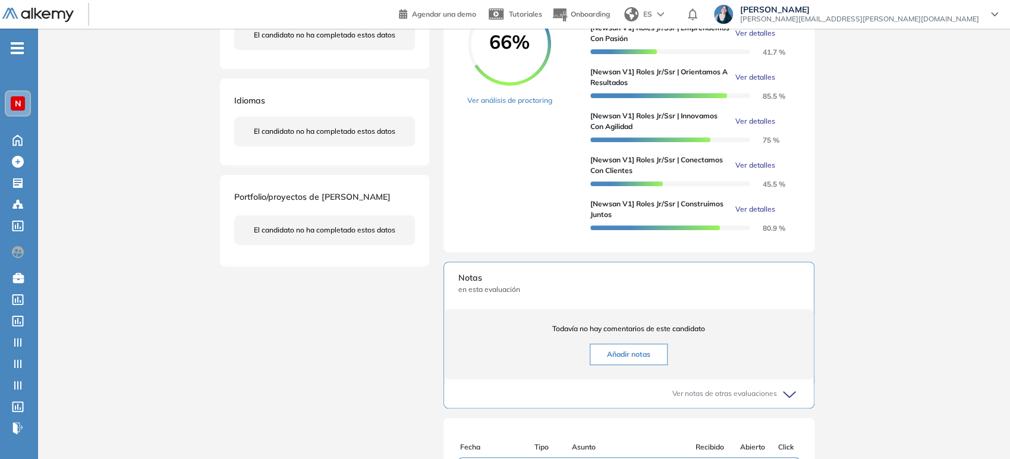
click at [761, 215] on span "Ver detalles" at bounding box center [755, 209] width 40 height 11
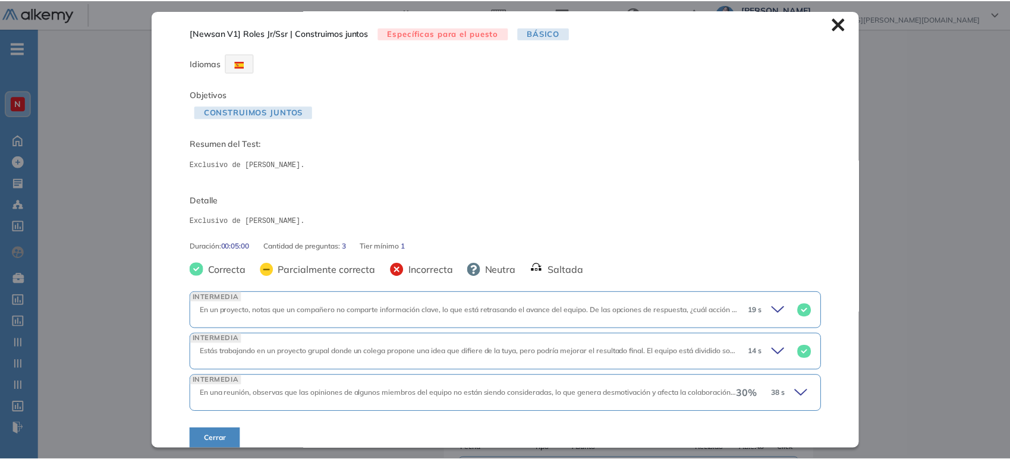
scroll to position [0, 0]
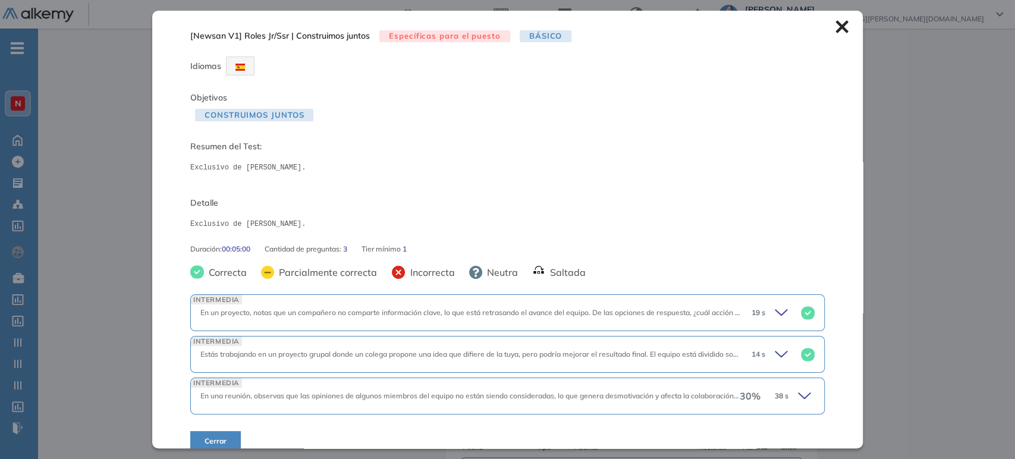
click at [839, 29] on icon at bounding box center [841, 26] width 13 height 13
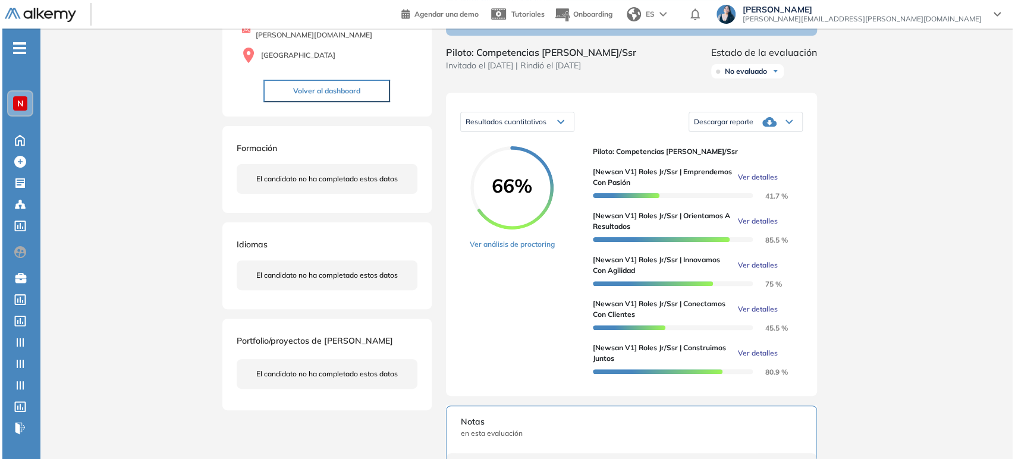
scroll to position [132, 0]
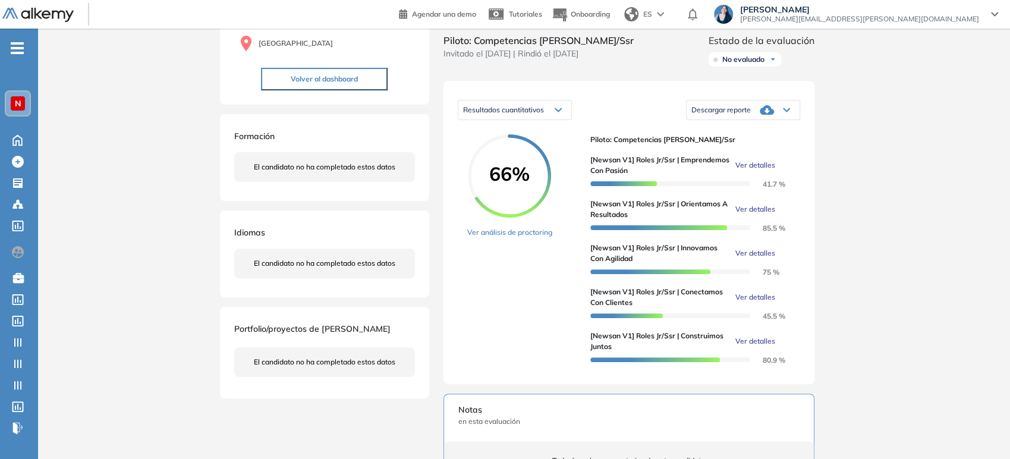
click at [752, 171] on span "Ver detalles" at bounding box center [755, 165] width 40 height 11
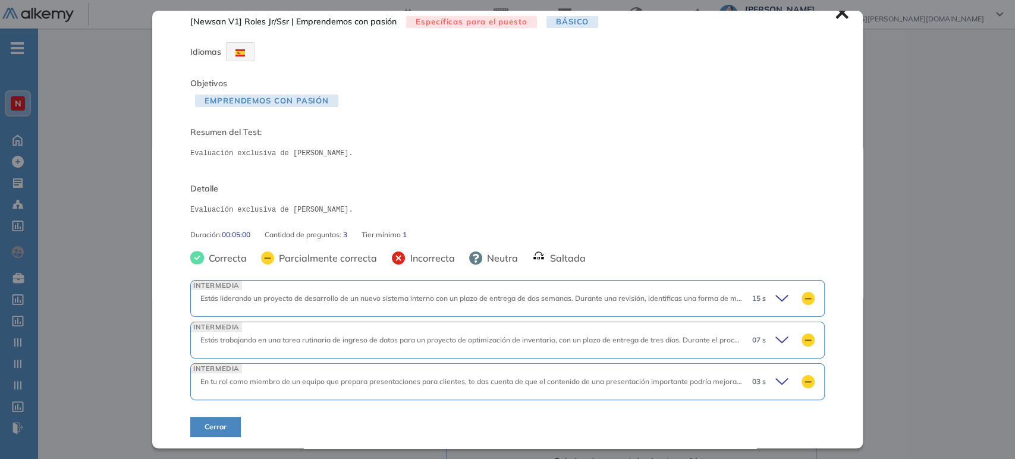
click at [778, 297] on icon at bounding box center [783, 298] width 17 height 17
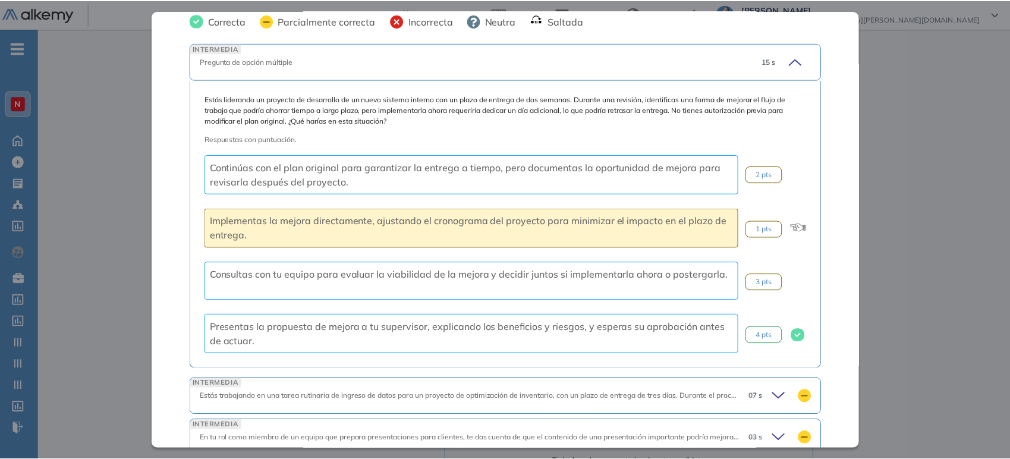
scroll to position [278, 0]
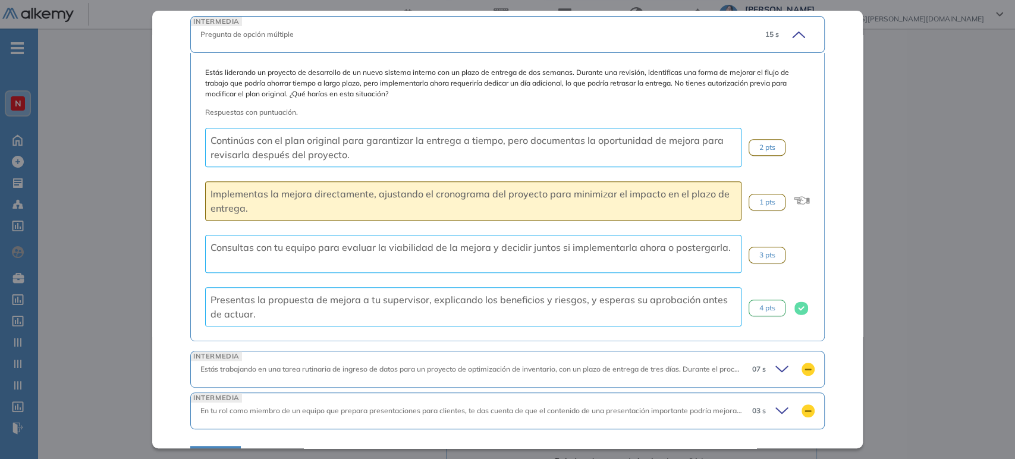
click at [910, 260] on div "Inicio Alkymetrics Evaluaciones Dashboard Candidato [Newsan V1] Roles Jr/Ssr | …" at bounding box center [526, 362] width 977 height 931
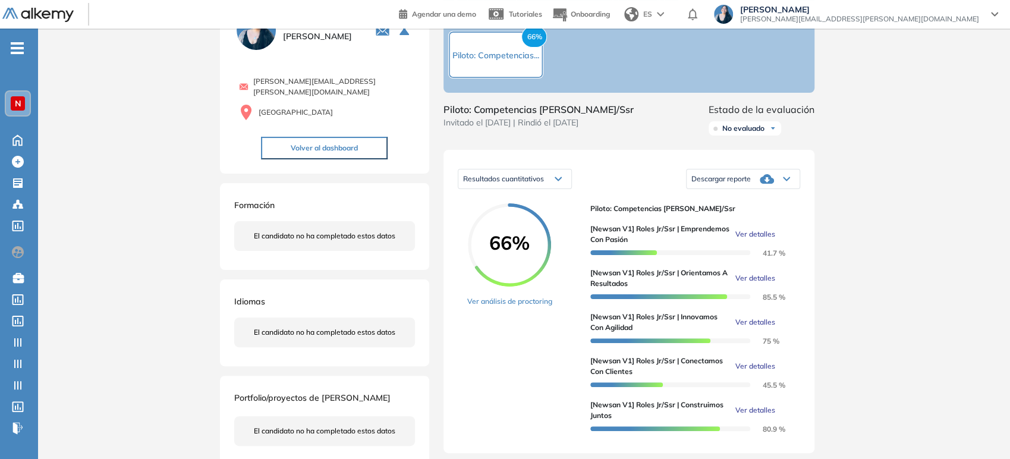
scroll to position [0, 0]
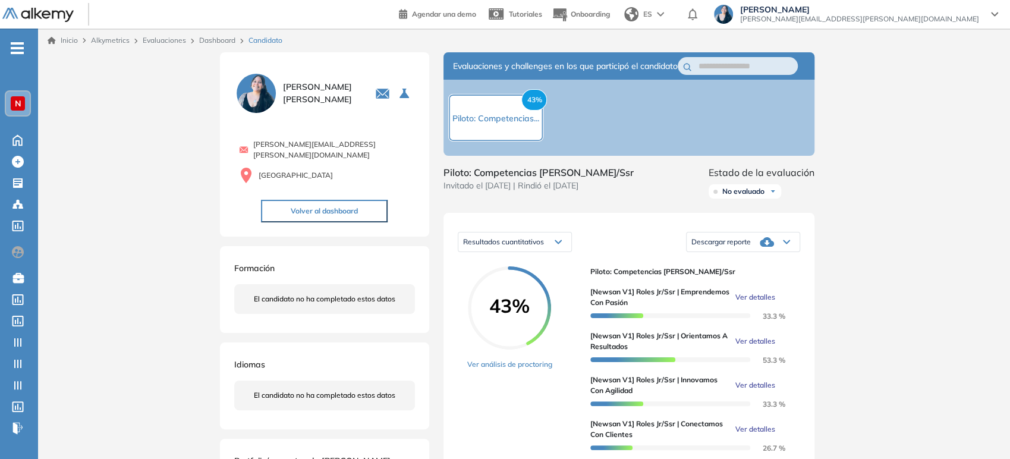
click at [149, 37] on link "Evaluaciones" at bounding box center [164, 40] width 43 height 9
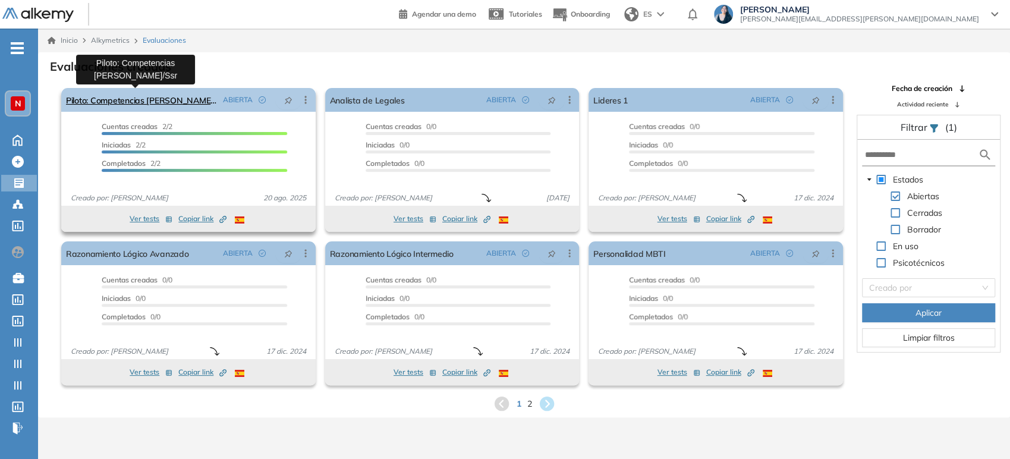
click at [165, 108] on link "Piloto: Competencias [PERSON_NAME]/Ssr" at bounding box center [142, 100] width 152 height 24
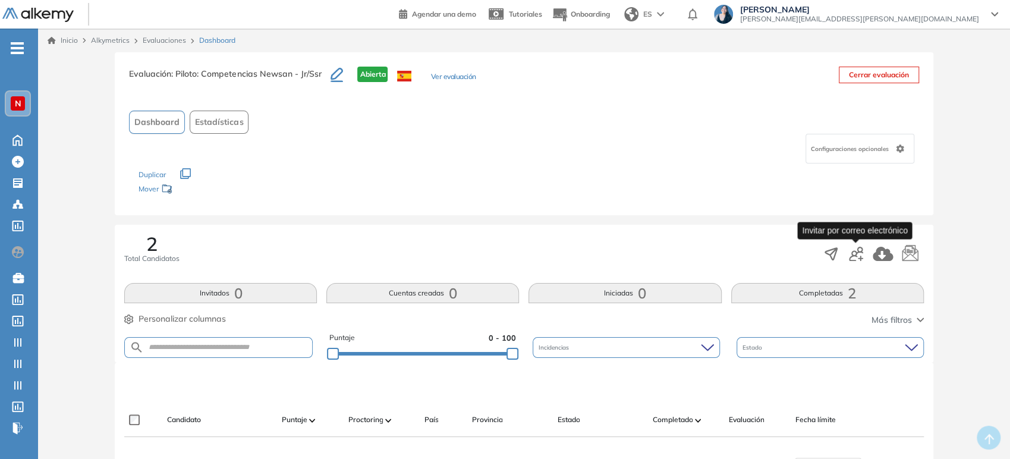
click at [851, 253] on icon "button" at bounding box center [856, 254] width 14 height 14
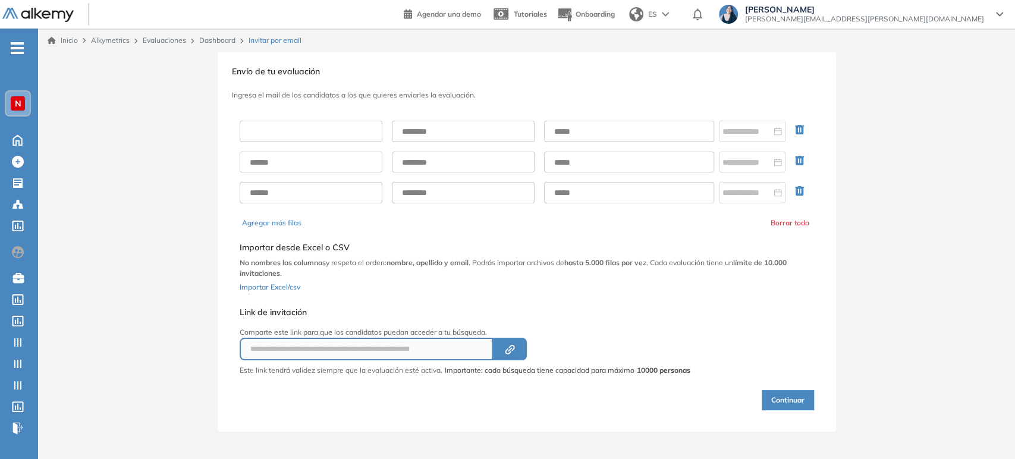
click at [324, 130] on input "text" at bounding box center [311, 131] width 143 height 21
click at [508, 356] on button "Created by potrace 1.16, written by [PERSON_NAME] [DATE]-[DATE]" at bounding box center [510, 349] width 34 height 23
click at [220, 46] on div "Inicio Alkymetrics Evaluaciones Dashboard Invitar por email" at bounding box center [526, 41] width 977 height 24
click at [220, 39] on link "Dashboard" at bounding box center [217, 40] width 36 height 9
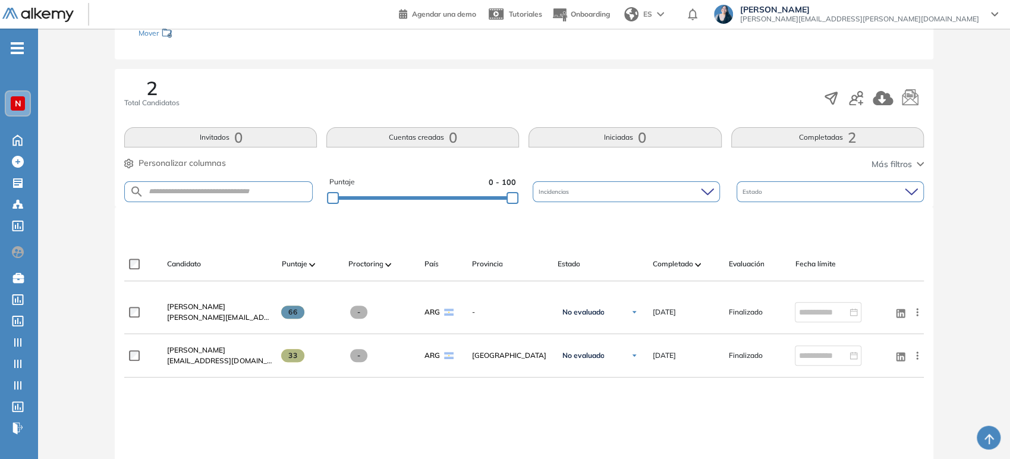
scroll to position [198, 0]
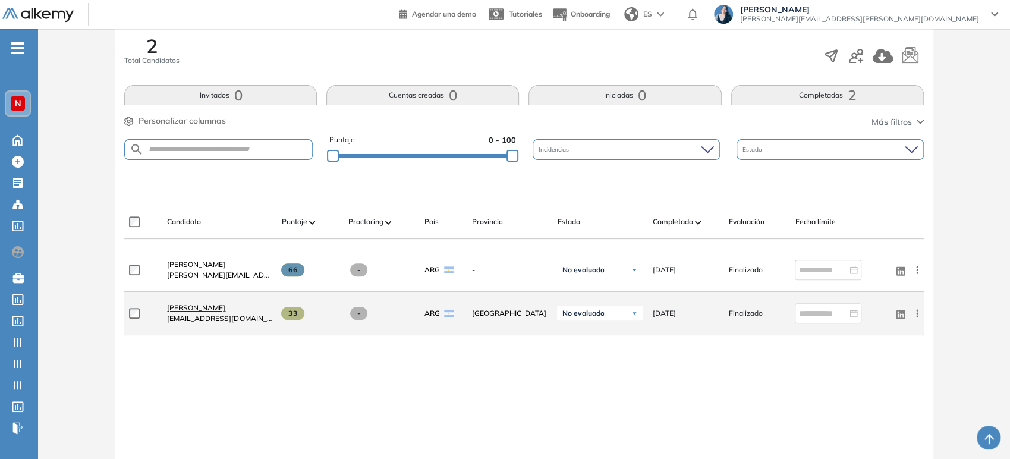
click at [214, 312] on link "[PERSON_NAME]" at bounding box center [219, 308] width 105 height 11
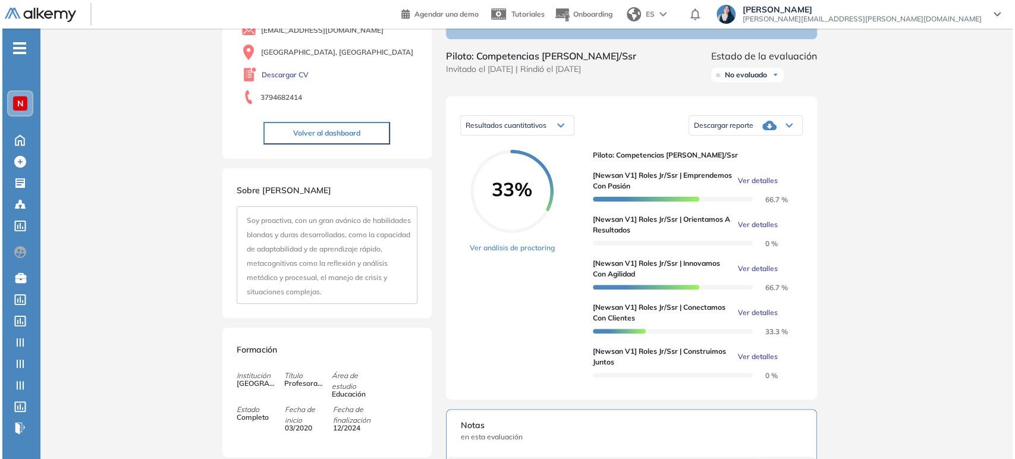
scroll to position [132, 0]
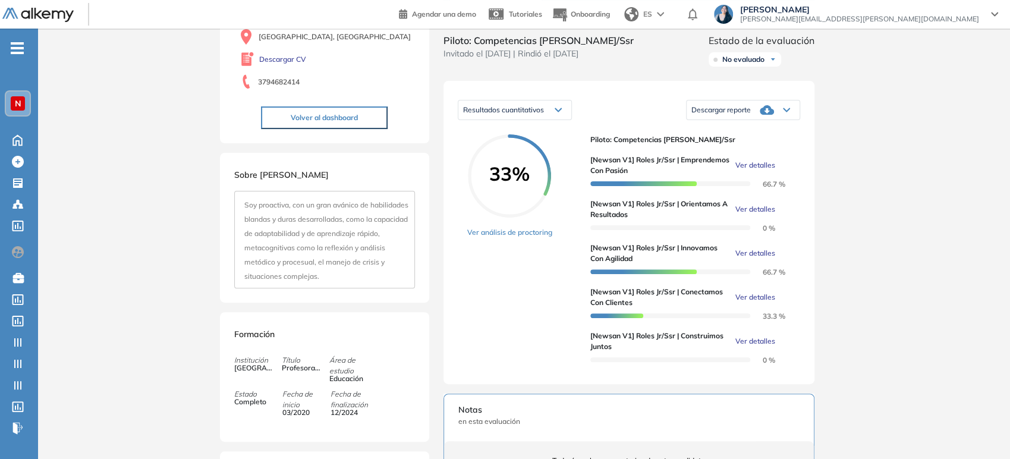
click at [759, 215] on span "Ver detalles" at bounding box center [755, 209] width 40 height 11
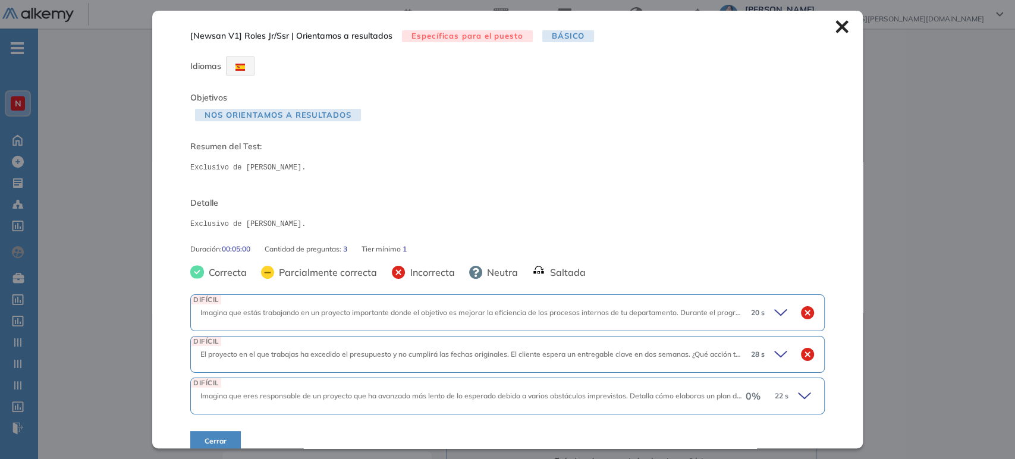
scroll to position [14, 0]
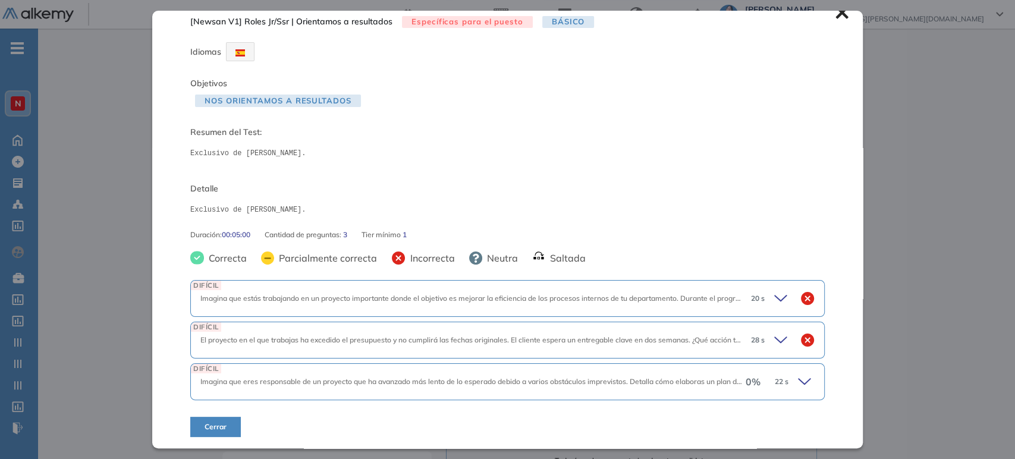
click at [782, 378] on div "0 % 22 s" at bounding box center [780, 381] width 69 height 17
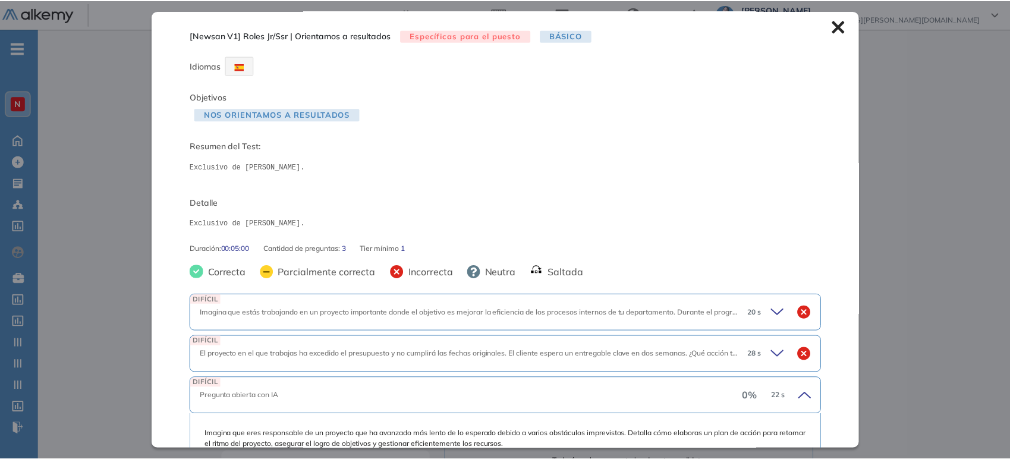
scroll to position [0, 0]
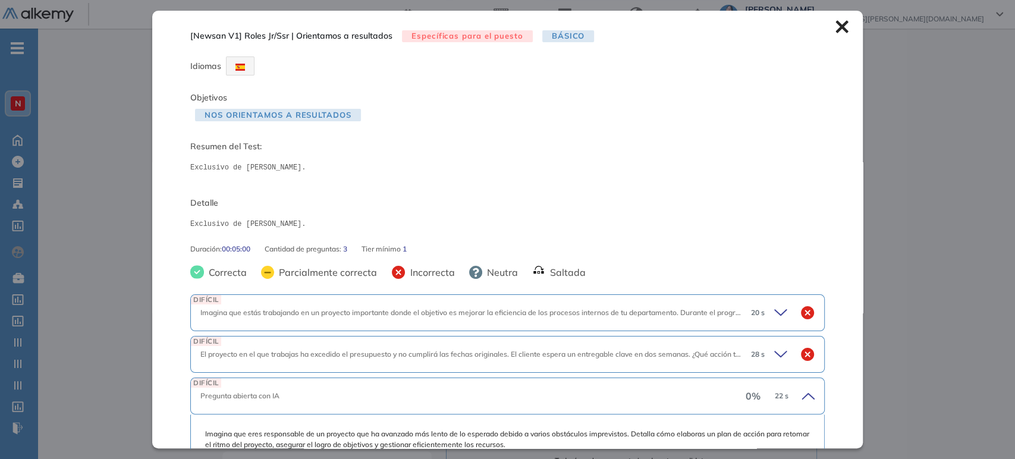
click at [835, 30] on icon at bounding box center [841, 26] width 13 height 13
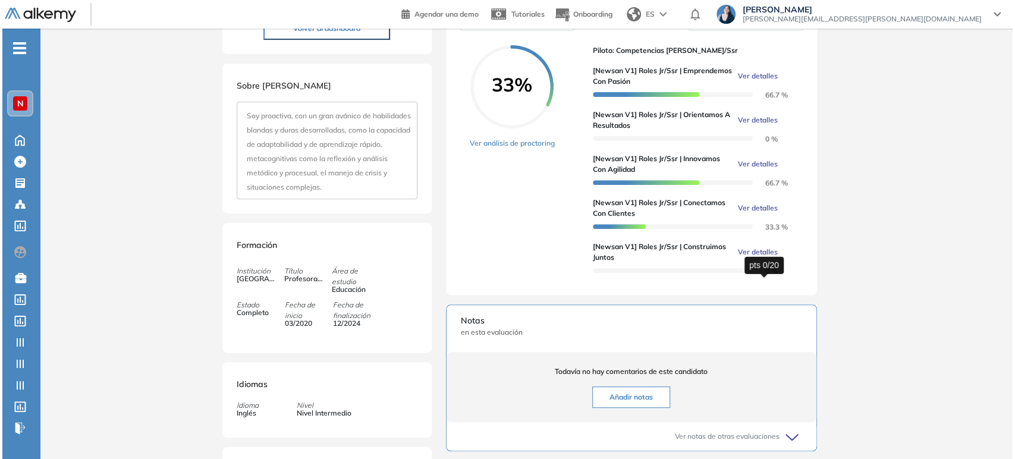
scroll to position [198, 0]
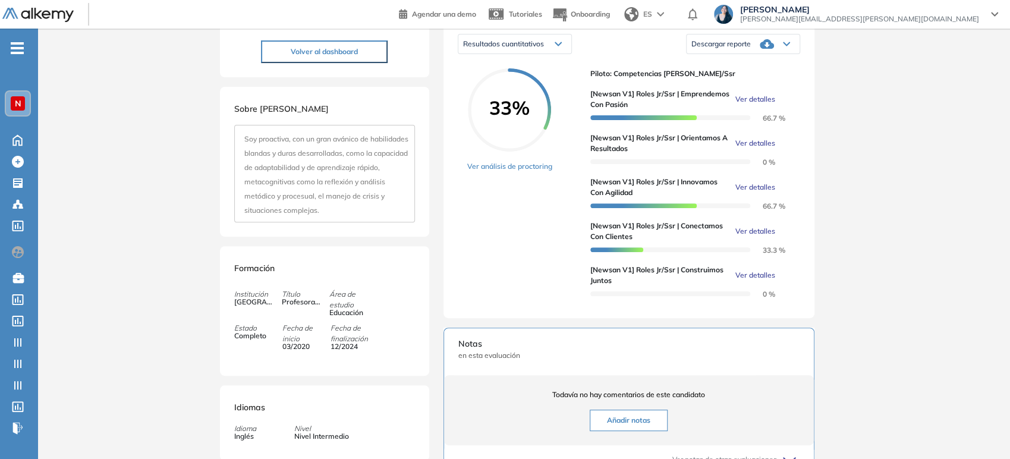
click at [765, 237] on span "Ver detalles" at bounding box center [755, 231] width 40 height 11
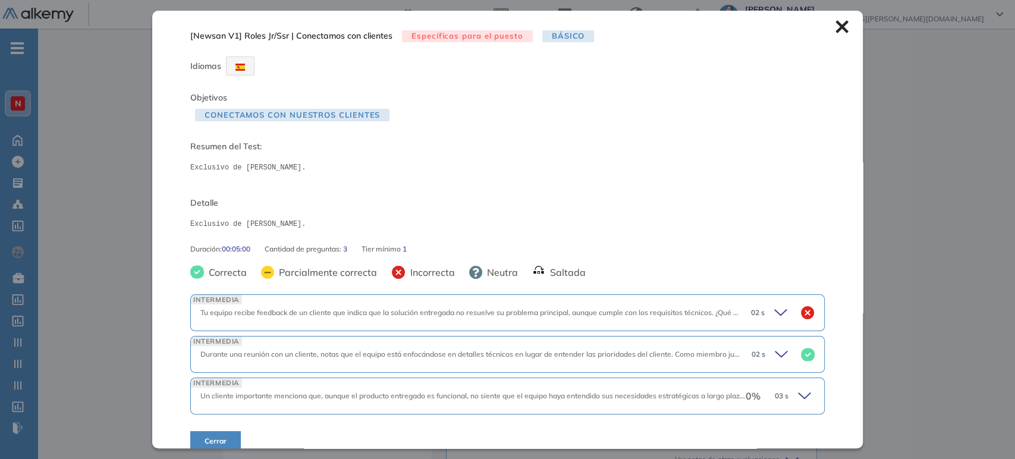
scroll to position [14, 0]
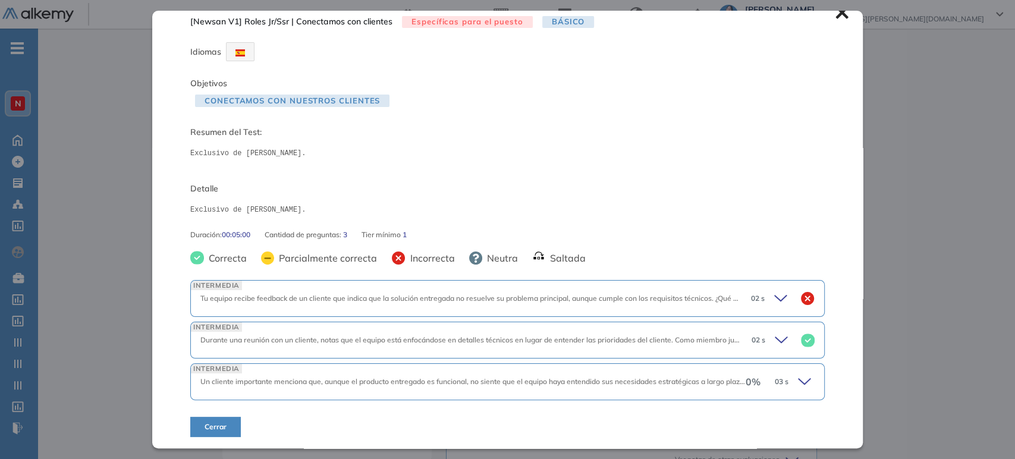
click at [546, 388] on div "INTERMEDIA Un cliente importante menciona que, aunque el producto entregado es …" at bounding box center [507, 381] width 634 height 37
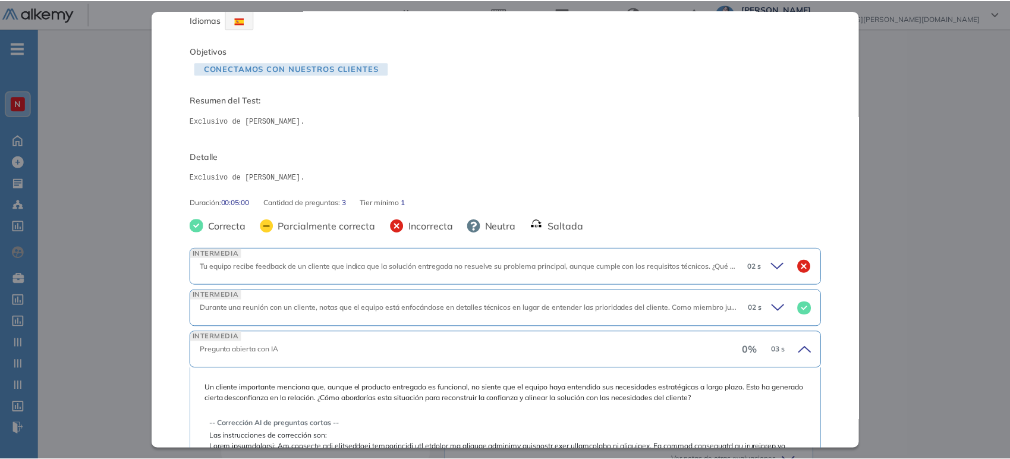
scroll to position [0, 0]
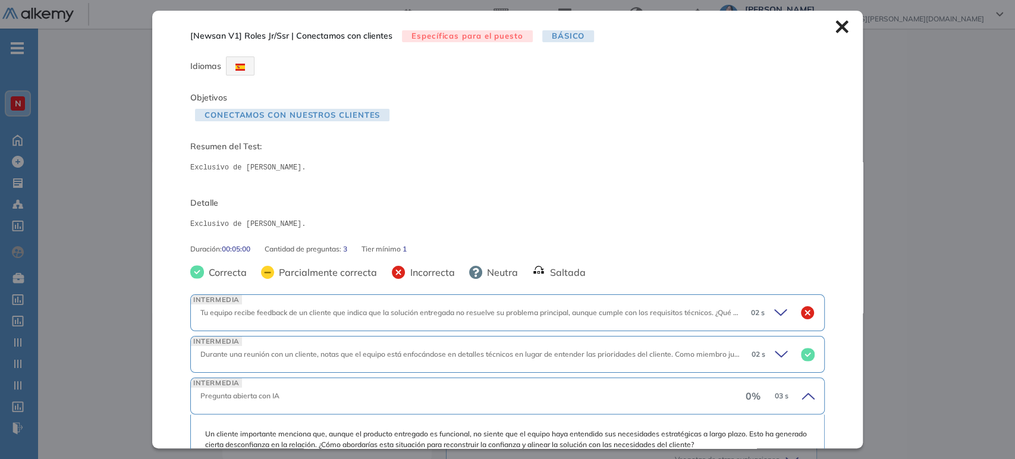
click at [835, 30] on icon at bounding box center [841, 27] width 12 height 12
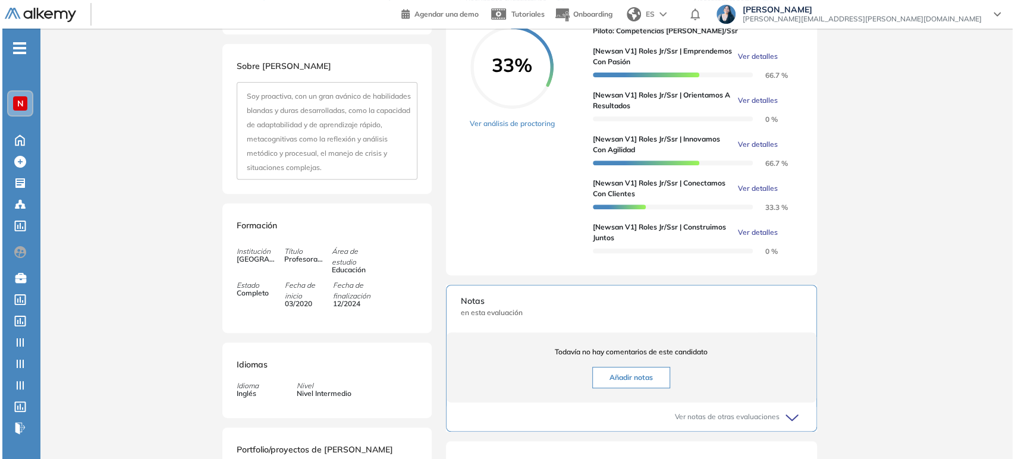
scroll to position [264, 0]
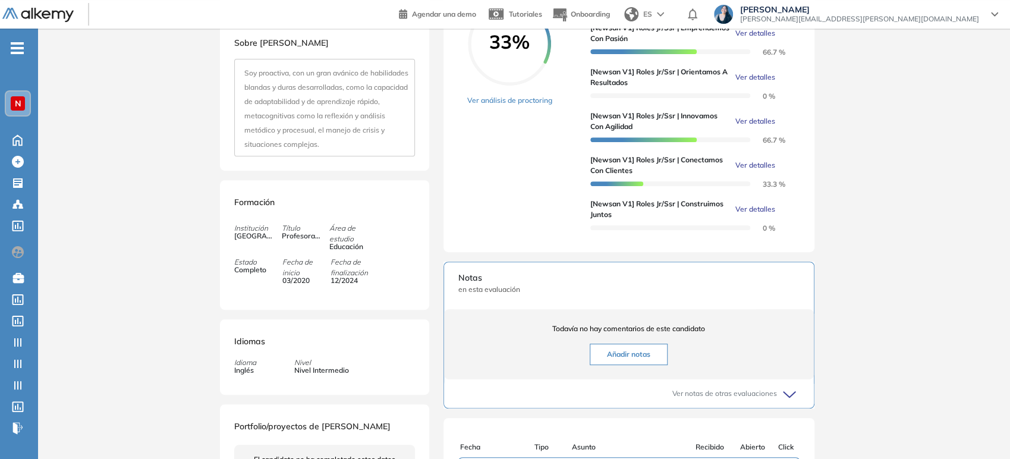
click at [757, 215] on span "Ver detalles" at bounding box center [755, 209] width 40 height 11
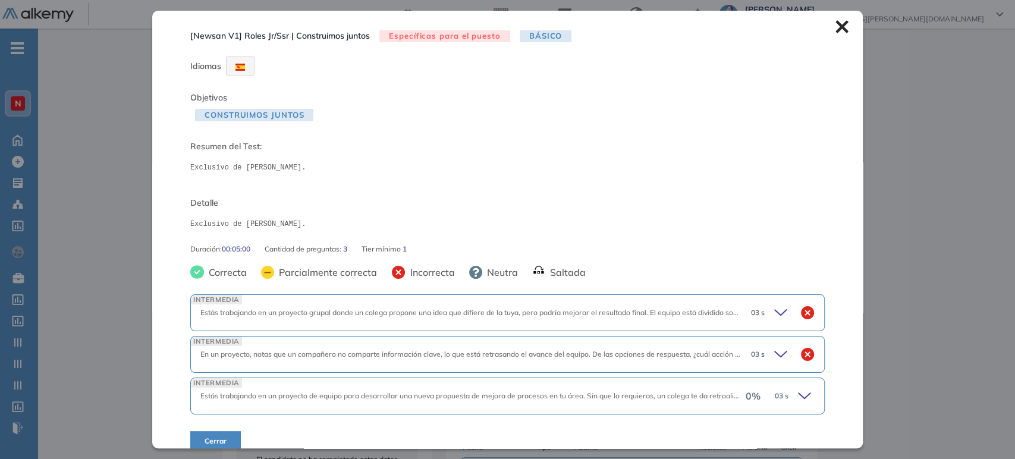
scroll to position [14, 0]
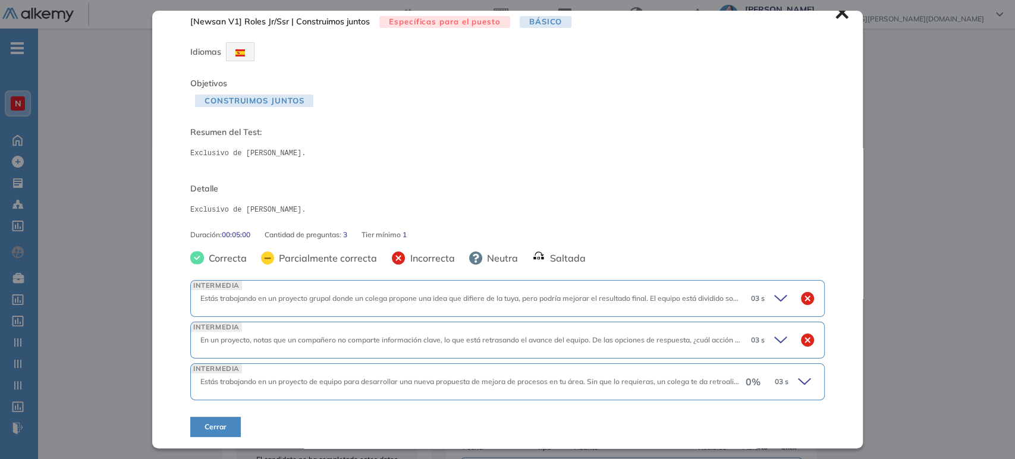
click at [597, 385] on span "Estás trabajando en un proyecto de equipo para desarrollar una nueva propuesta …" at bounding box center [930, 381] width 1461 height 9
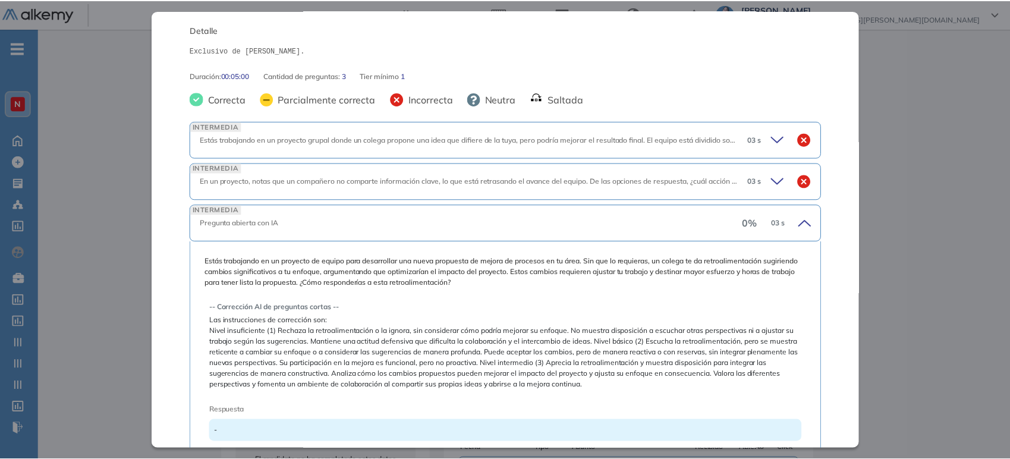
scroll to position [0, 0]
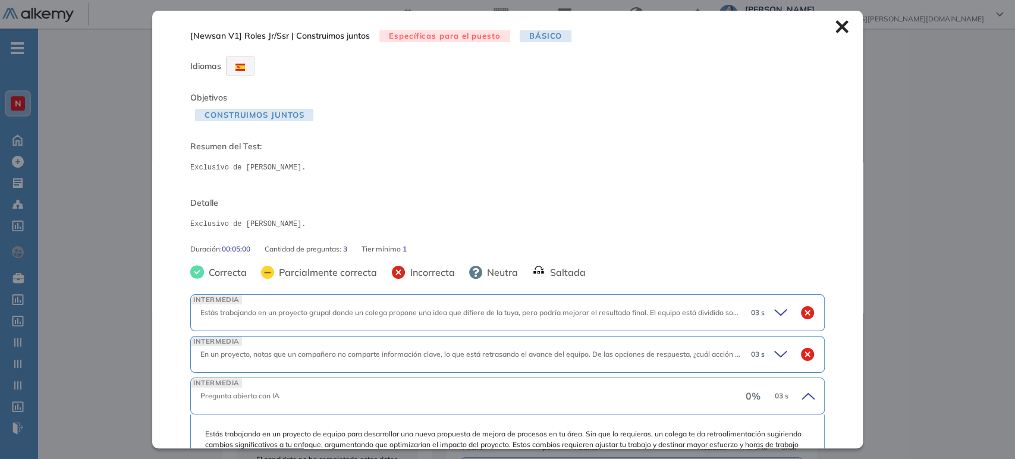
click at [835, 31] on icon at bounding box center [841, 26] width 13 height 13
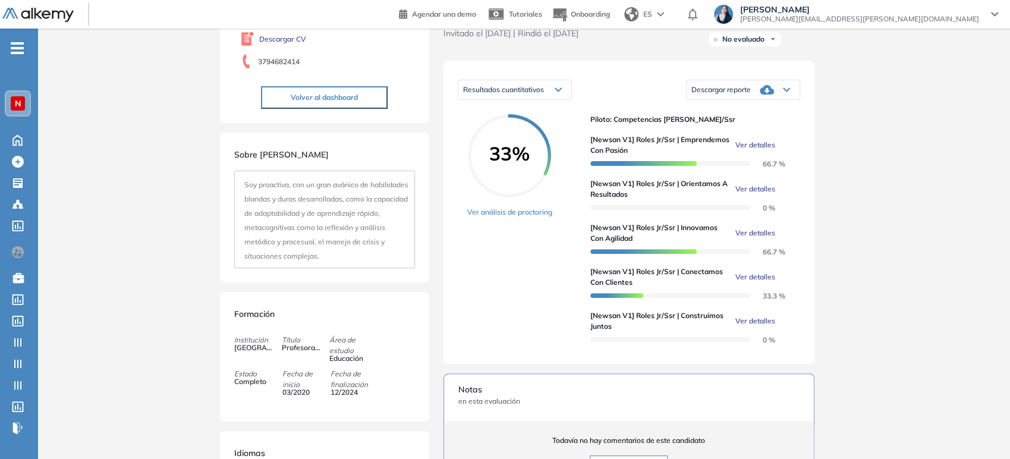
scroll to position [132, 0]
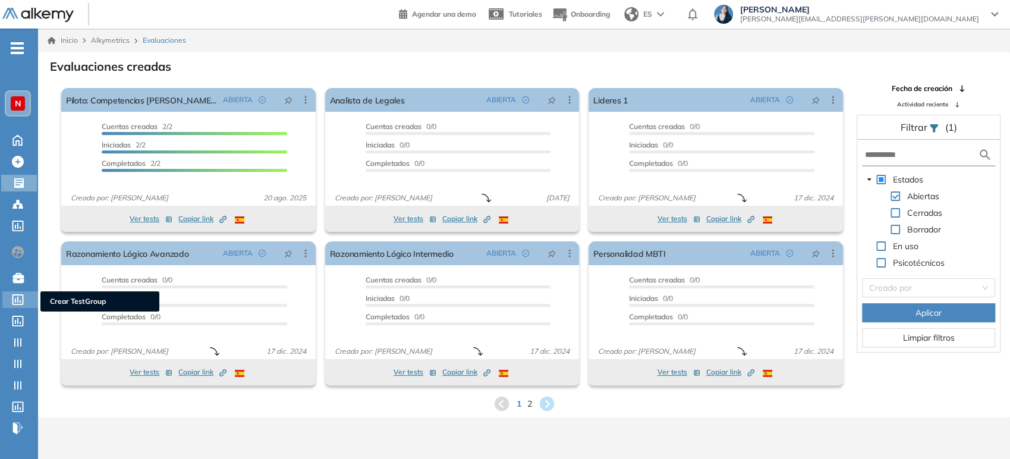
click at [23, 299] on icon at bounding box center [17, 299] width 11 height 11
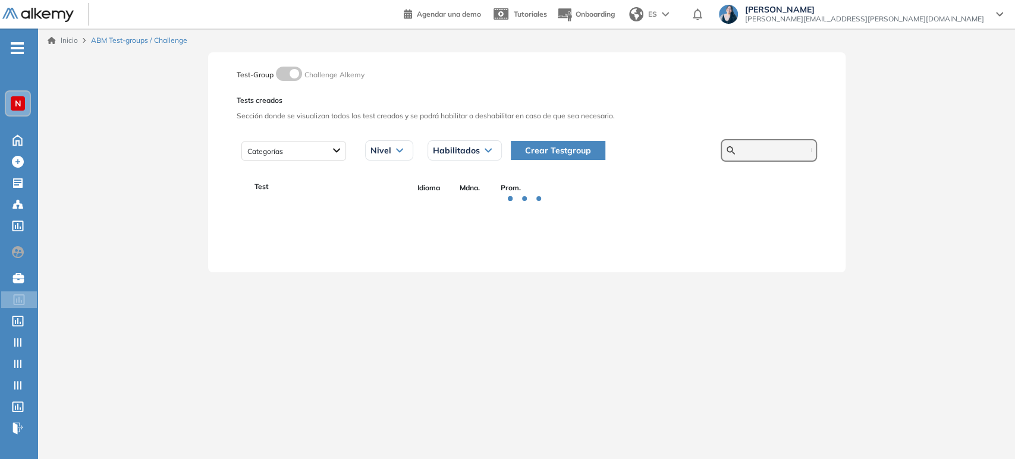
click at [762, 149] on input "text" at bounding box center [775, 150] width 71 height 11
type input "******"
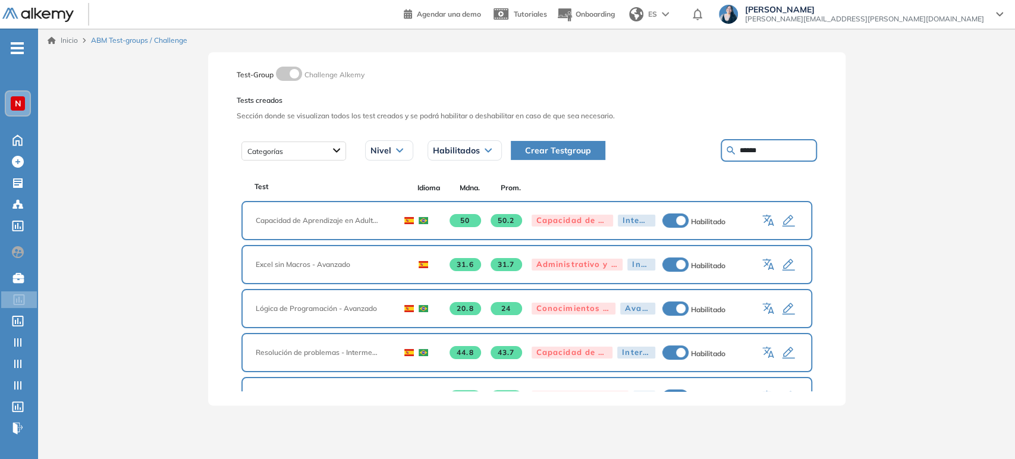
click at [762, 149] on input "******" at bounding box center [775, 150] width 71 height 11
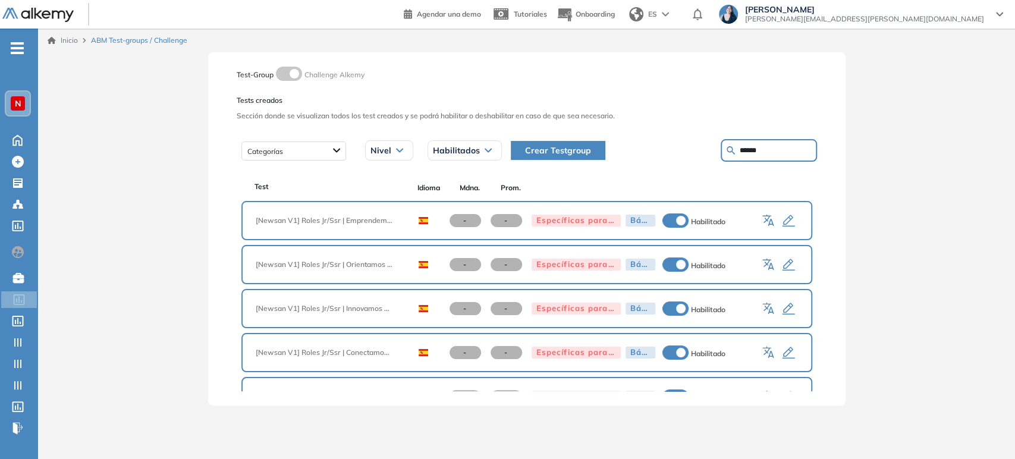
click at [785, 265] on icon "button" at bounding box center [788, 265] width 14 height 14
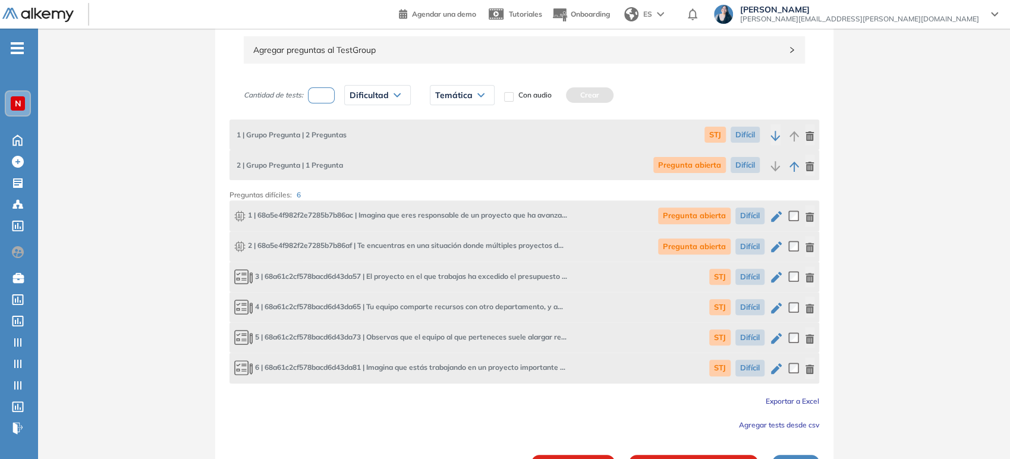
click at [778, 218] on icon "button" at bounding box center [776, 216] width 14 height 14
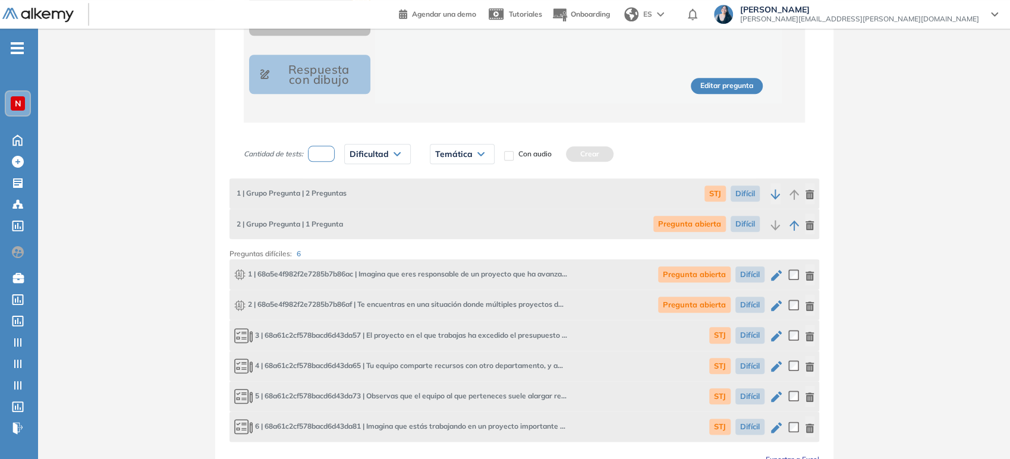
click at [778, 303] on icon "button" at bounding box center [776, 305] width 11 height 11
type textarea "**********"
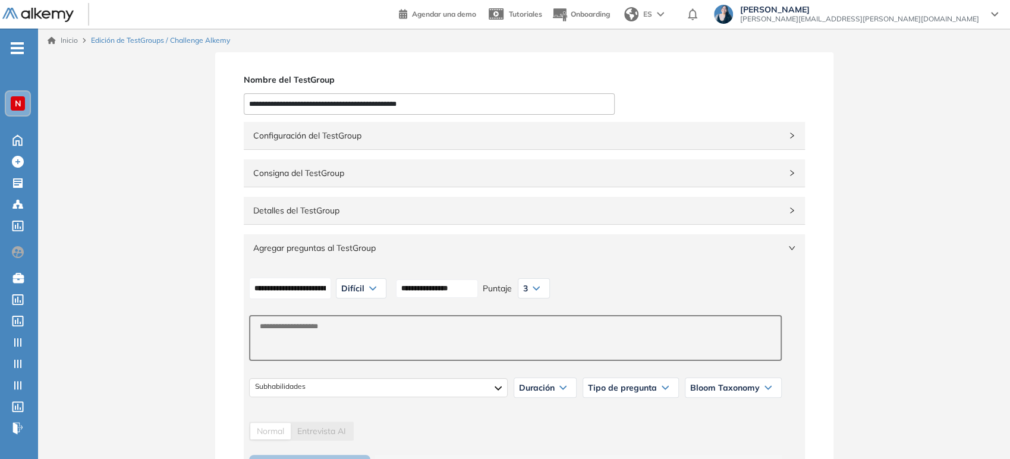
drag, startPoint x: 67, startPoint y: 37, endPoint x: 561, endPoint y: 49, distance: 494.2
click at [67, 37] on link "Inicio" at bounding box center [63, 40] width 30 height 11
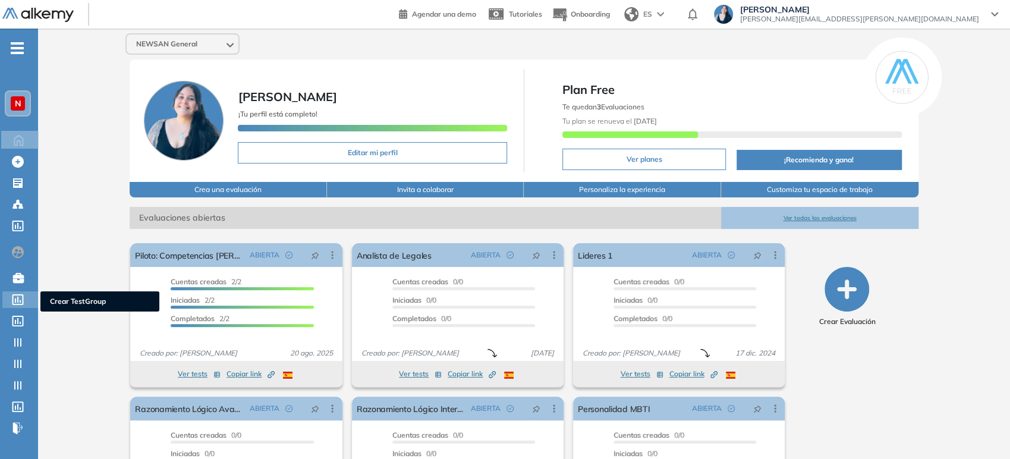
click at [23, 297] on icon at bounding box center [17, 299] width 11 height 11
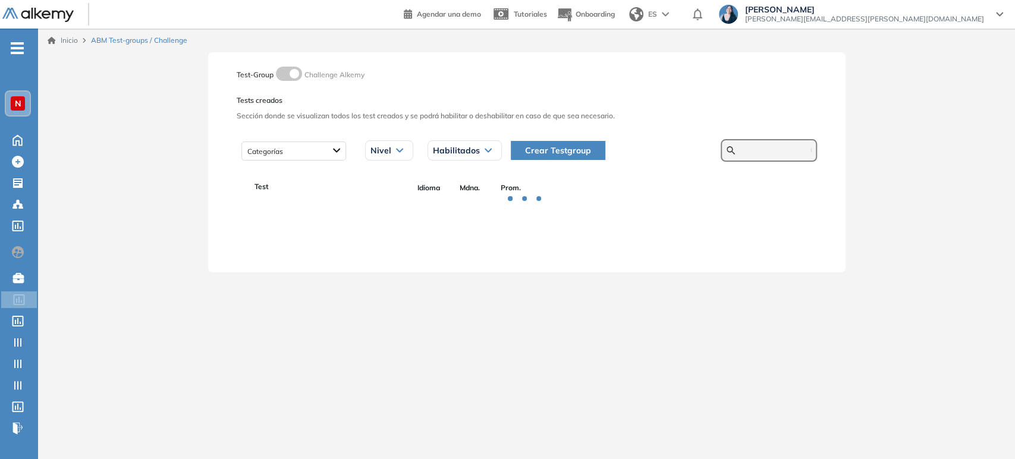
click at [753, 146] on input "text" at bounding box center [775, 150] width 71 height 11
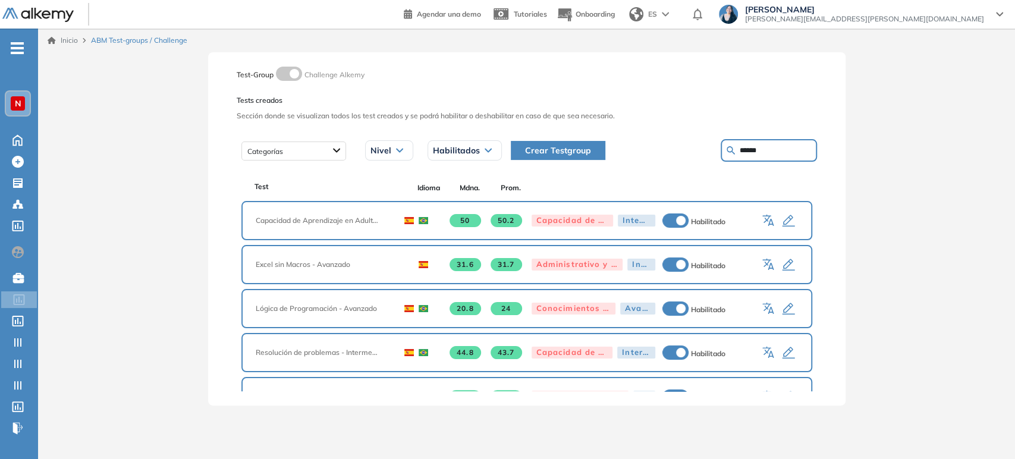
type input "******"
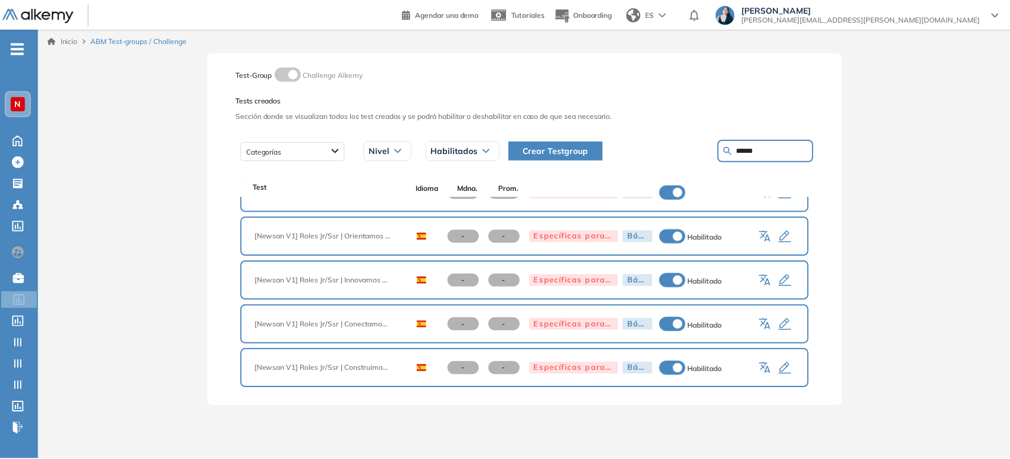
scroll to position [42, 0]
